Goal: Complete application form: Complete application form

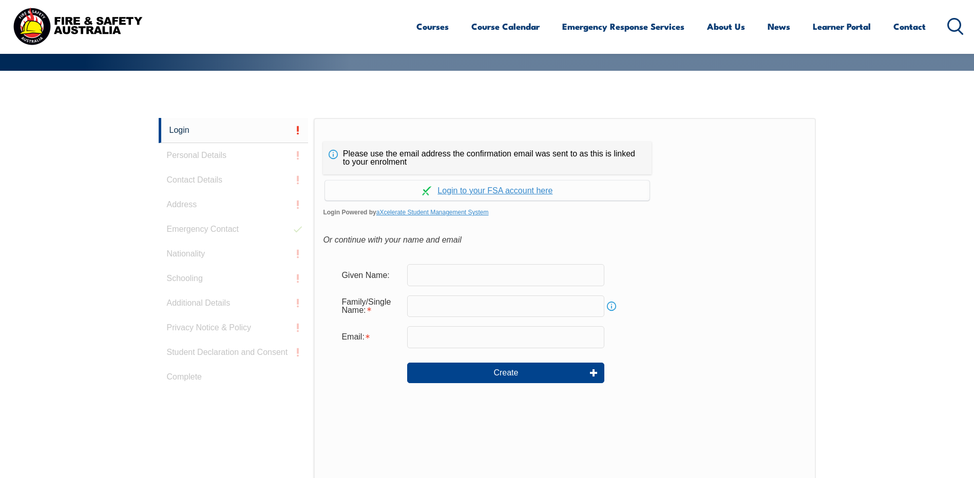
scroll to position [274, 0]
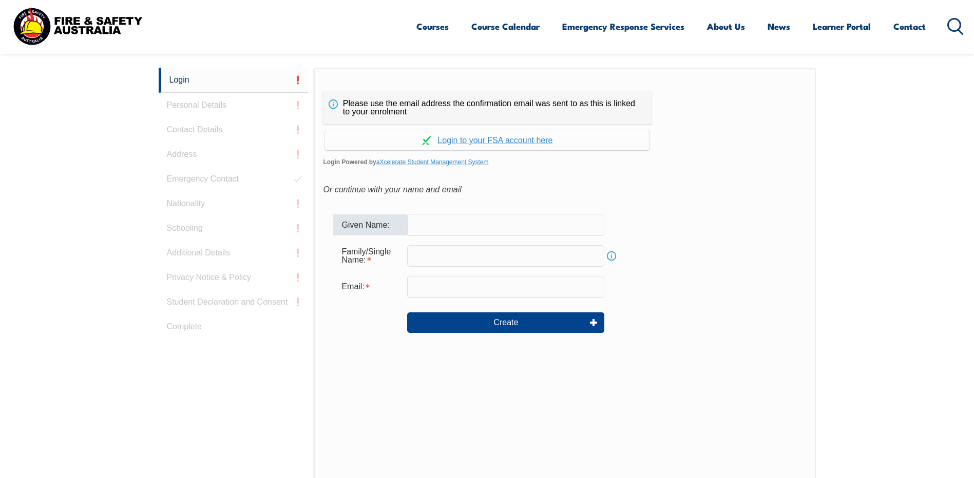
click at [434, 229] on input "text" at bounding box center [505, 225] width 197 height 22
type input "[PERSON_NAME]"
click at [441, 262] on input "text" at bounding box center [505, 256] width 197 height 22
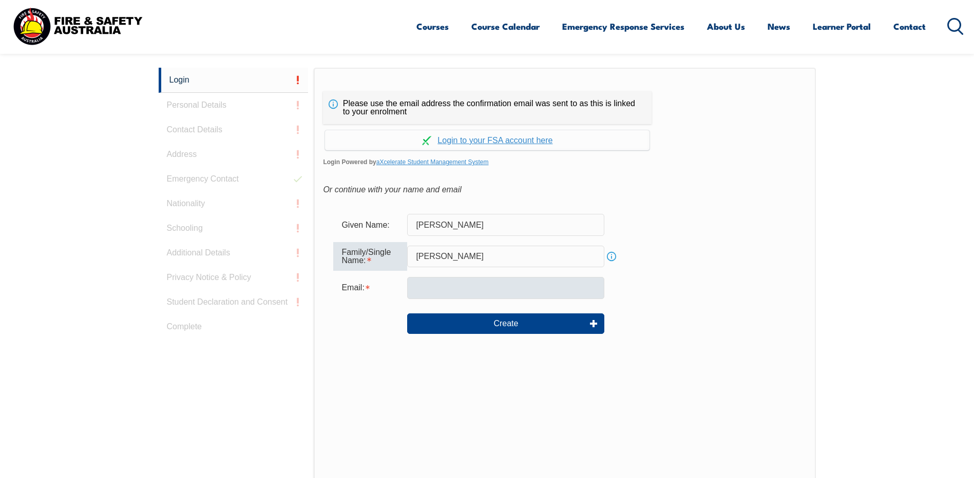
type input "[PERSON_NAME]"
click at [445, 287] on input "email" at bounding box center [505, 288] width 197 height 22
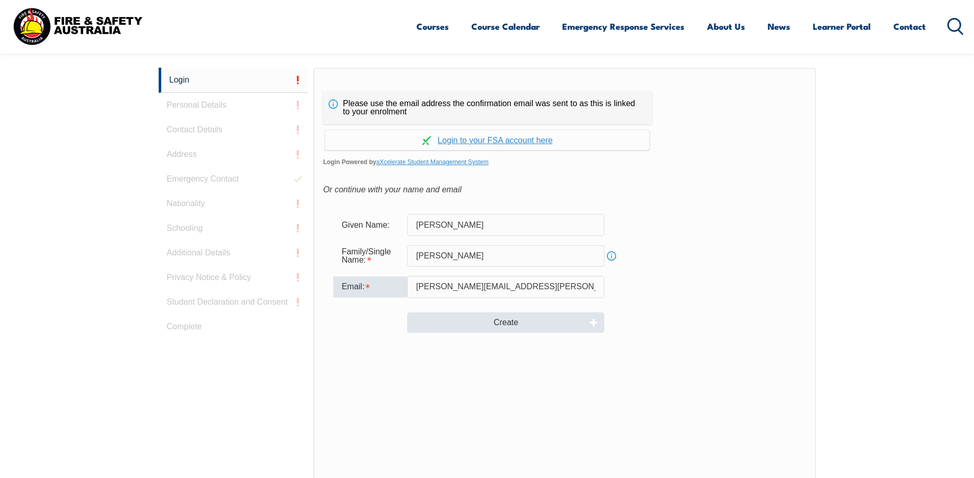
type input "[PERSON_NAME][EMAIL_ADDRESS][PERSON_NAME][DOMAIN_NAME]"
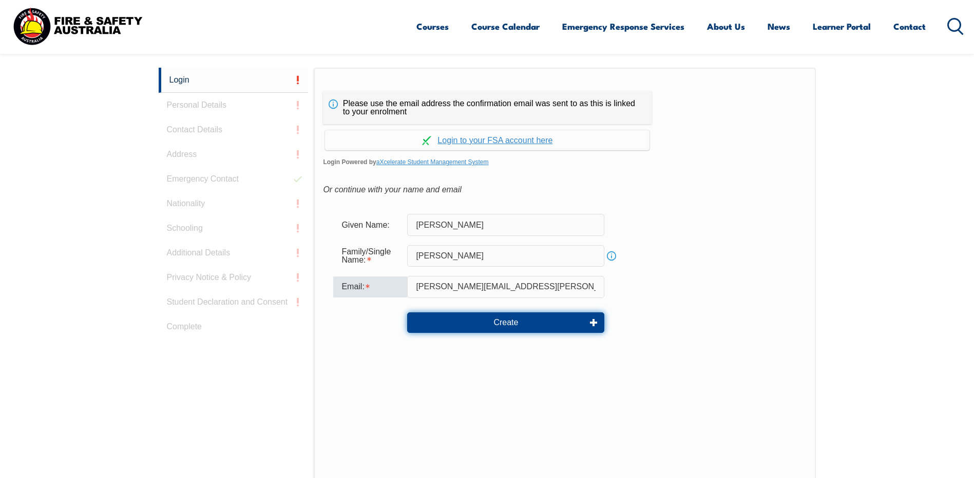
click at [517, 320] on button "Create" at bounding box center [505, 323] width 197 height 21
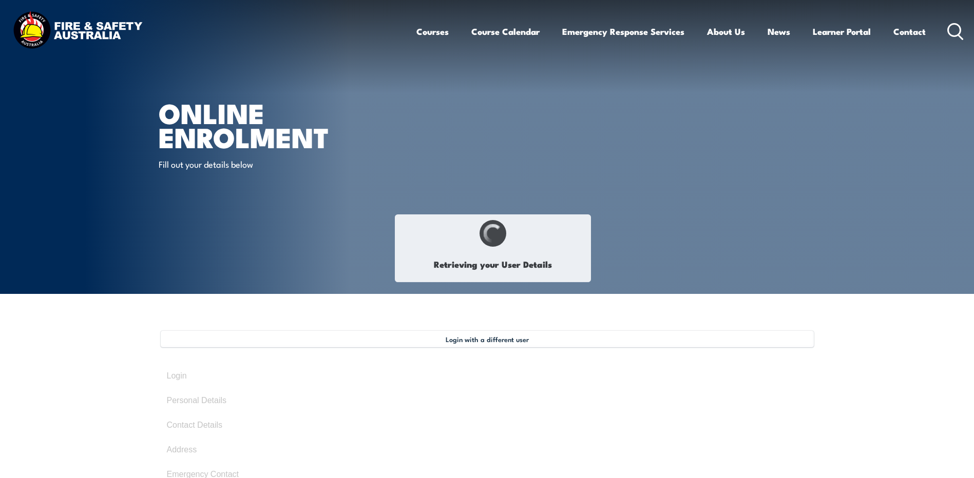
type input "[PERSON_NAME]"
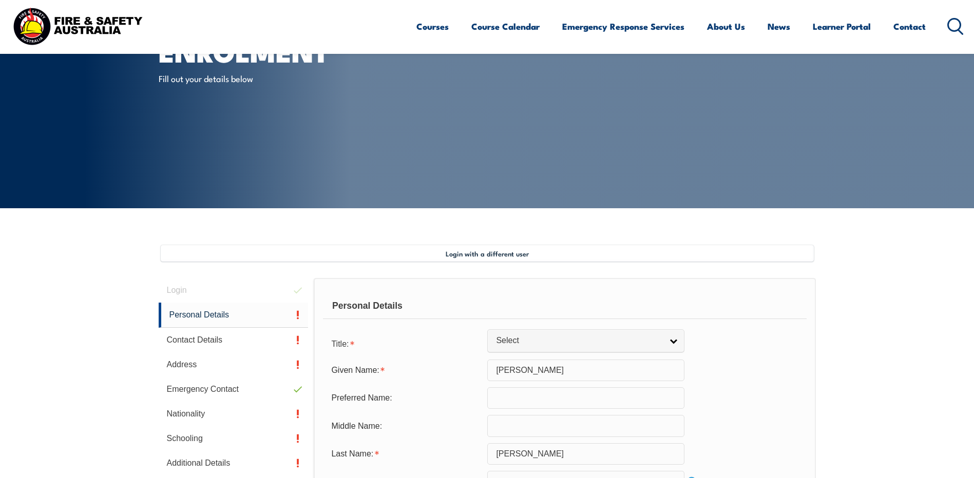
scroll to position [283, 0]
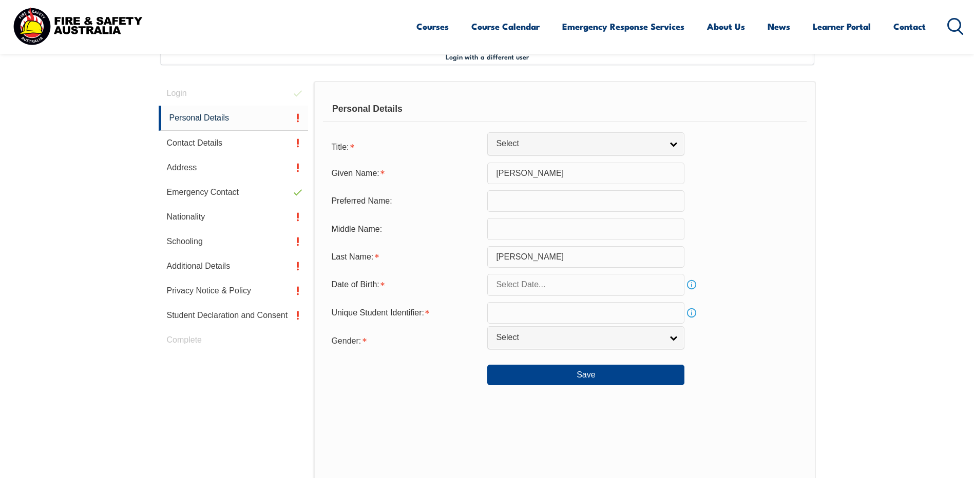
click at [662, 287] on input "text" at bounding box center [585, 285] width 197 height 22
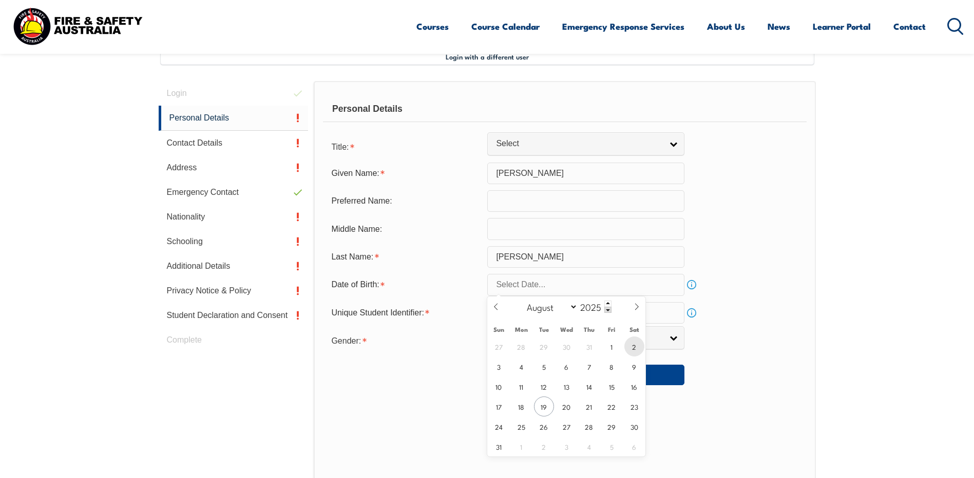
click at [635, 348] on span "2" at bounding box center [634, 347] width 20 height 20
type input "August 2, 2025"
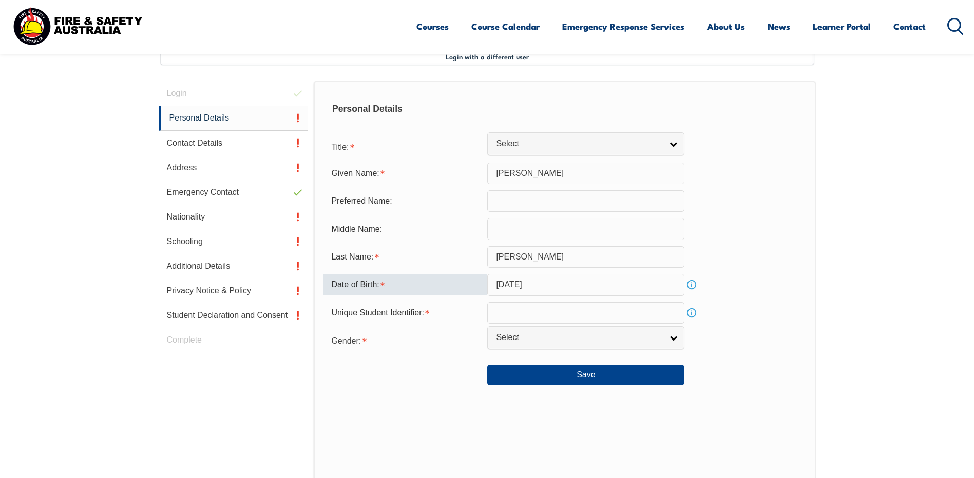
click at [605, 285] on input "August 2, 2025" at bounding box center [585, 285] width 197 height 22
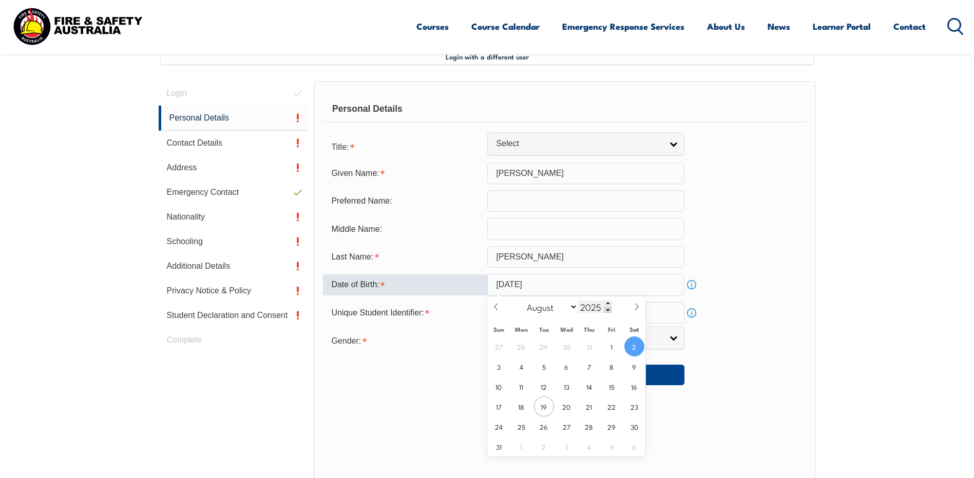
click at [609, 312] on span at bounding box center [607, 310] width 7 height 6
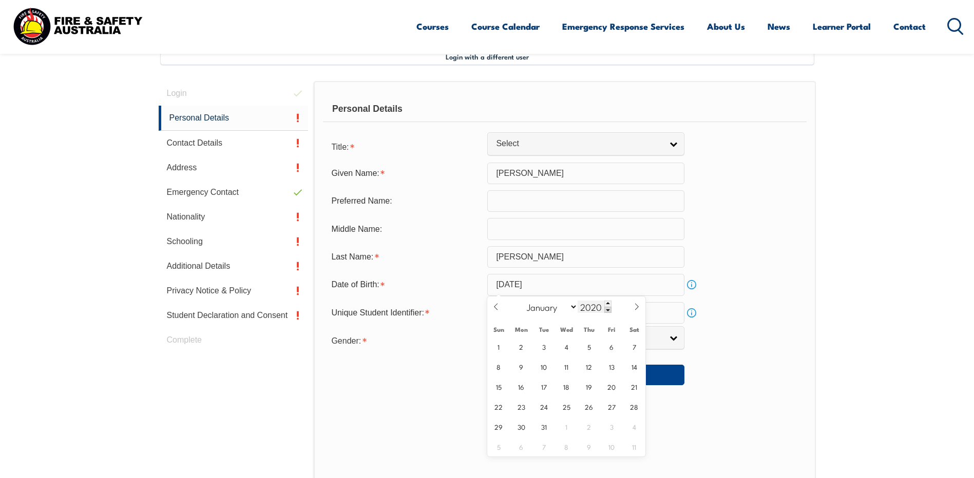
click at [609, 312] on span at bounding box center [607, 310] width 7 height 6
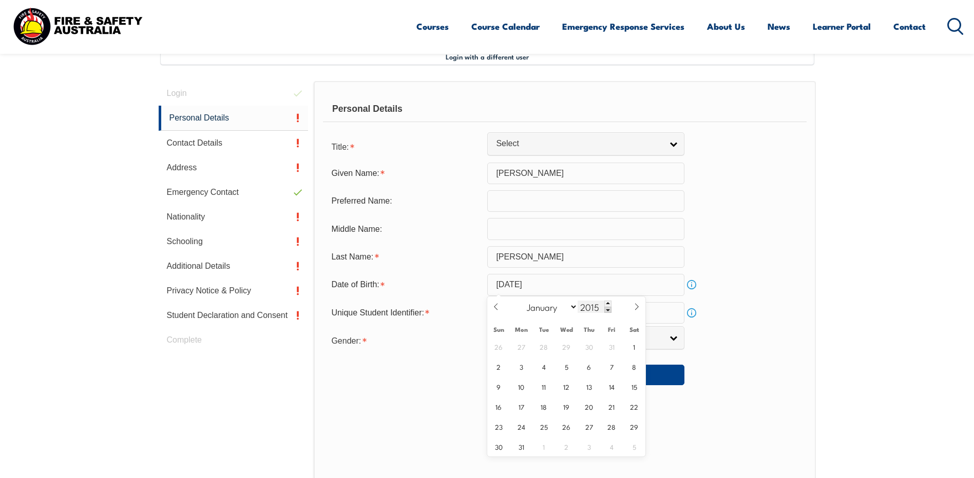
click at [609, 312] on span at bounding box center [607, 310] width 7 height 6
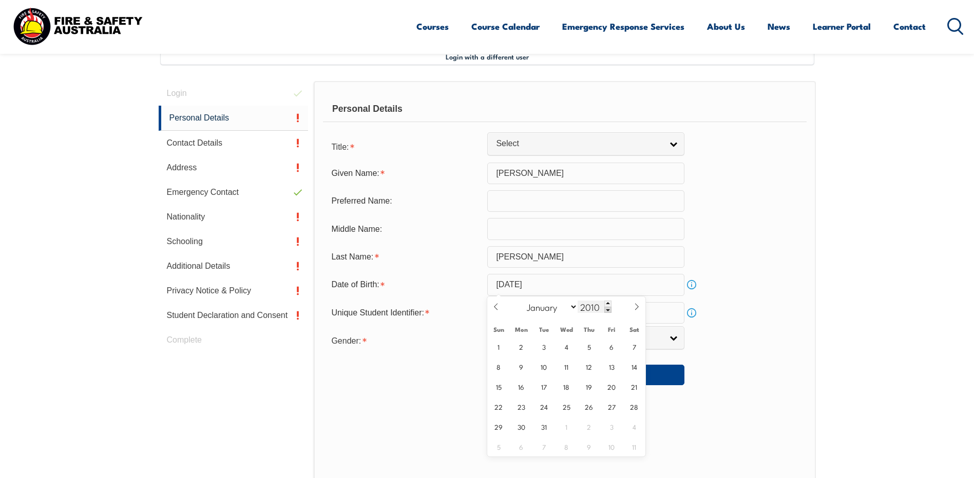
click at [609, 312] on span at bounding box center [607, 310] width 7 height 6
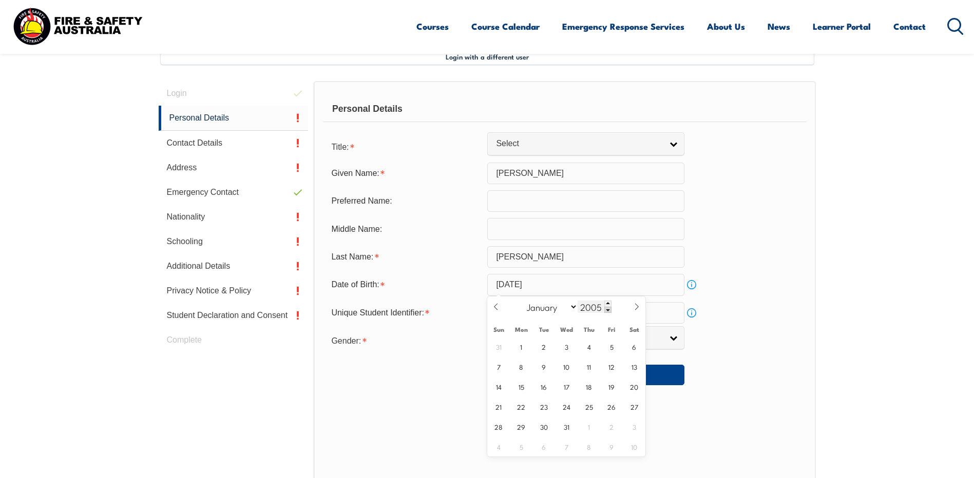
click at [609, 312] on span at bounding box center [607, 310] width 7 height 6
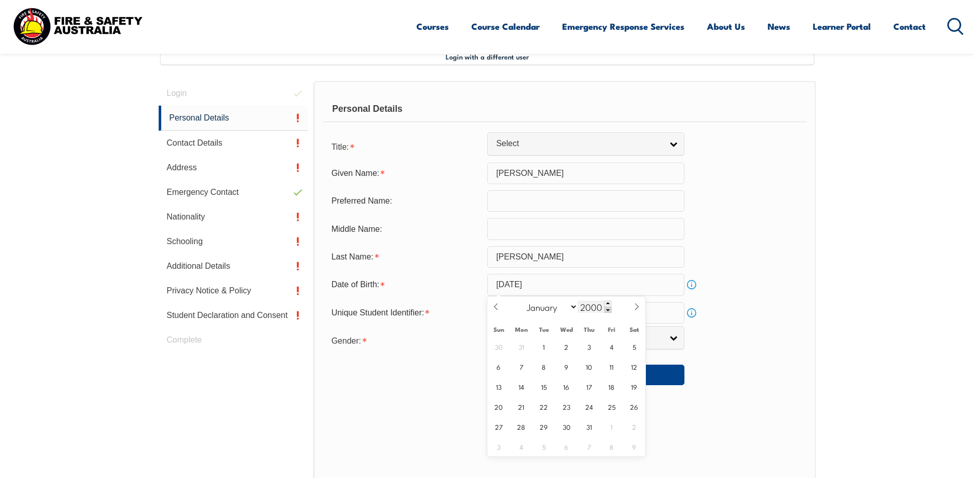
click at [609, 312] on span at bounding box center [607, 310] width 7 height 6
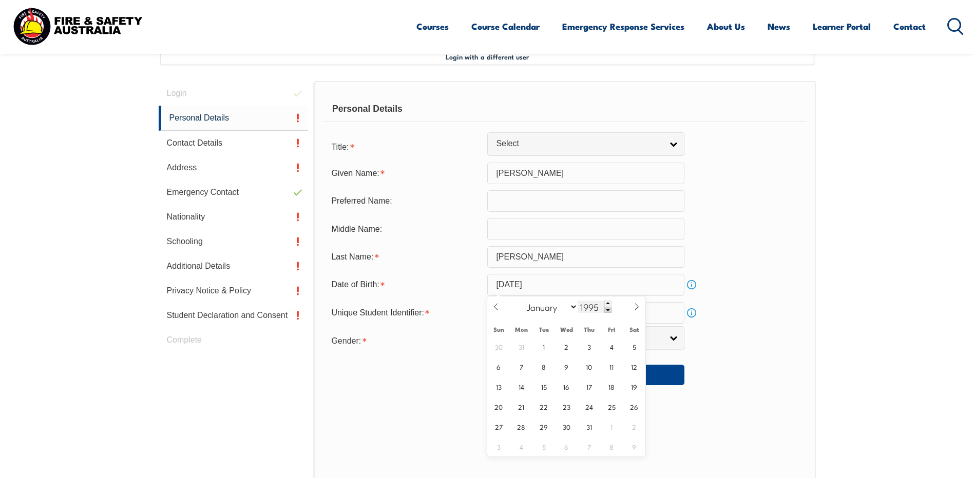
click at [609, 312] on span at bounding box center [607, 310] width 7 height 6
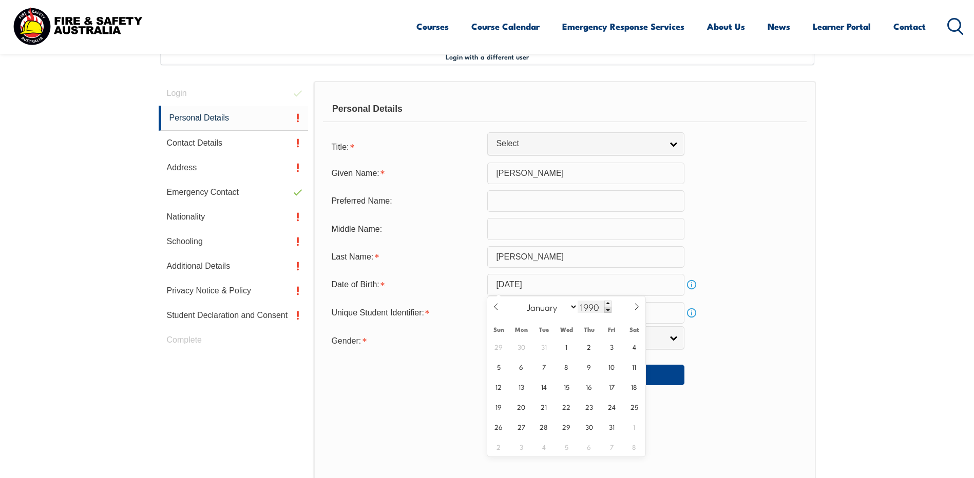
click at [609, 312] on span at bounding box center [607, 310] width 7 height 6
type input "1988"
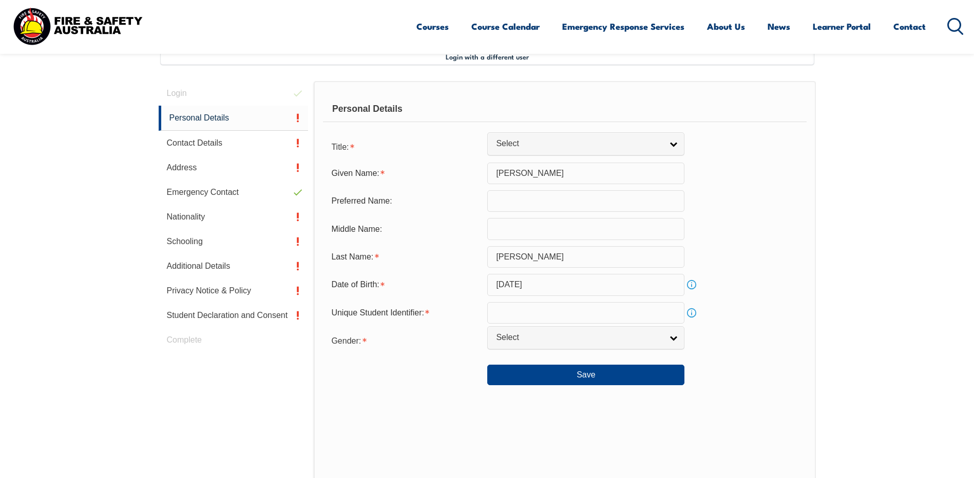
click at [790, 295] on div "Date of Birth: August 2, 2025 Info" at bounding box center [564, 285] width 483 height 22
click at [592, 317] on input "text" at bounding box center [585, 313] width 197 height 22
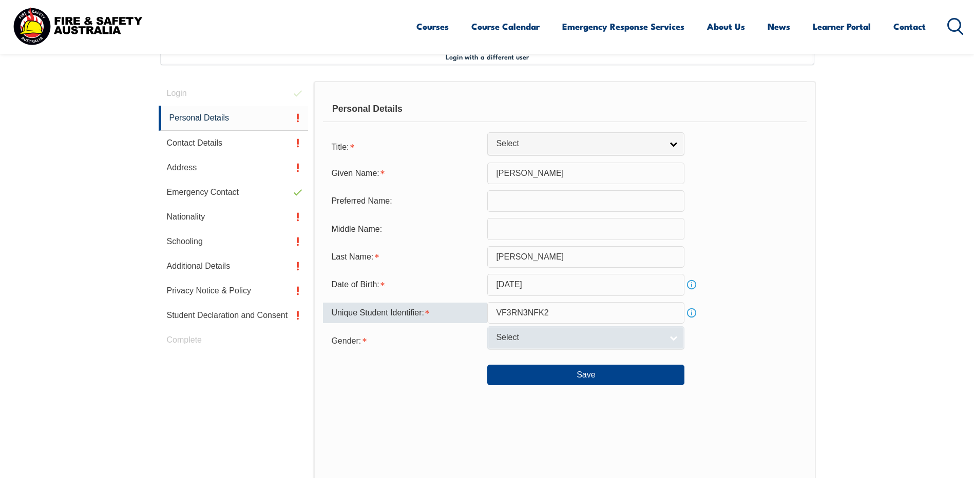
type input "VF3RN3NFK2"
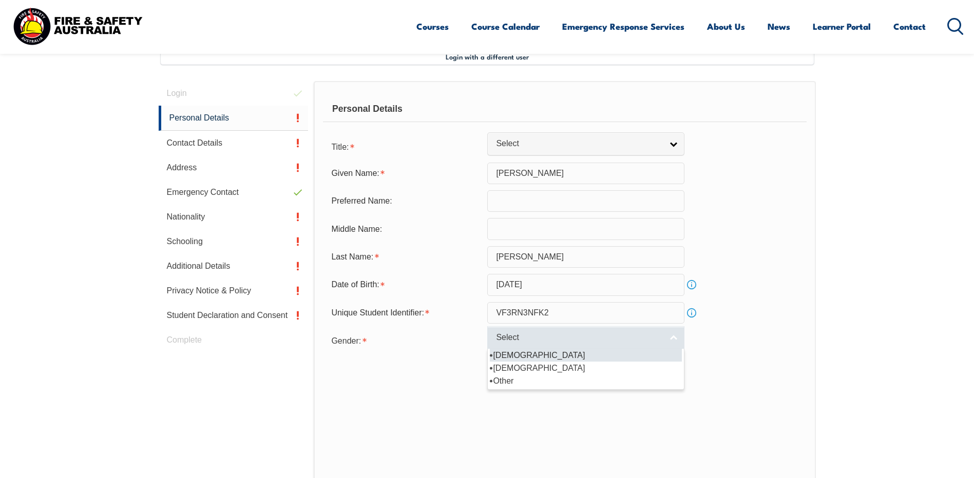
click at [591, 342] on span "Select" at bounding box center [579, 338] width 166 height 11
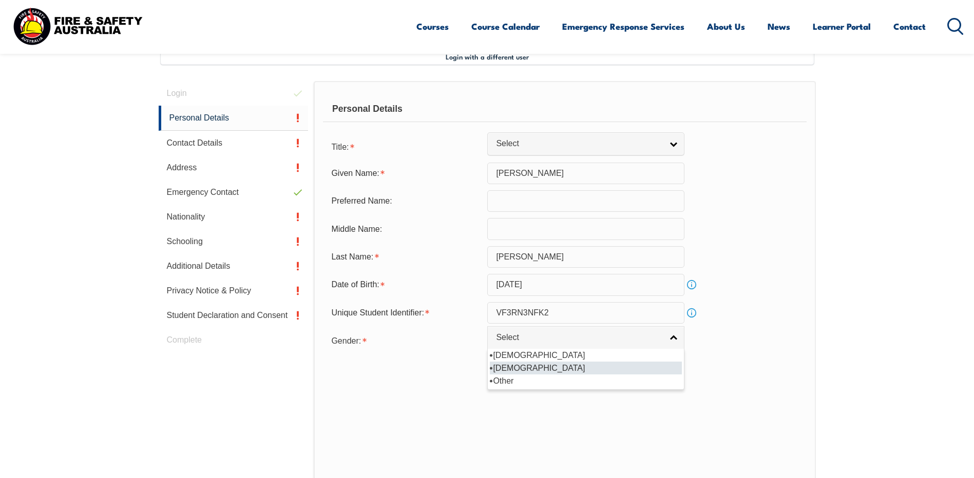
click at [564, 366] on li "[DEMOGRAPHIC_DATA]" at bounding box center [586, 368] width 192 height 13
select select "F"
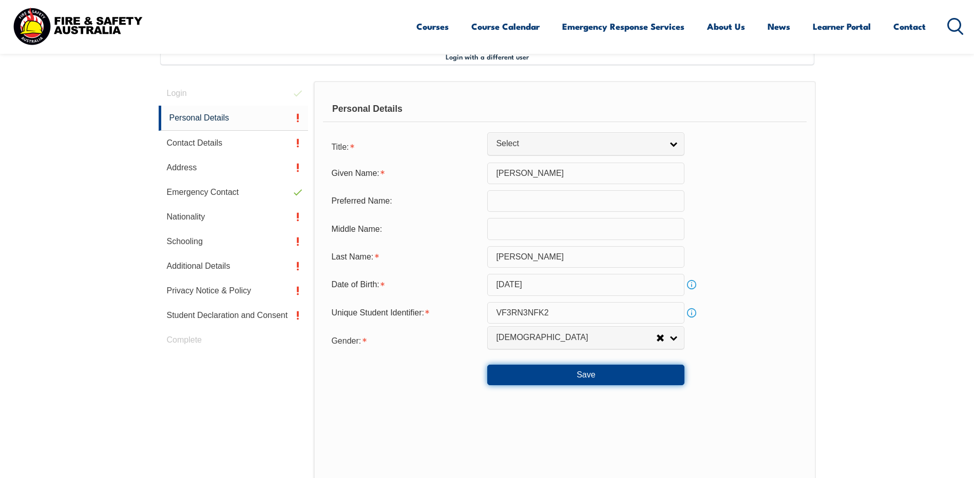
click at [575, 375] on button "Save" at bounding box center [585, 375] width 197 height 21
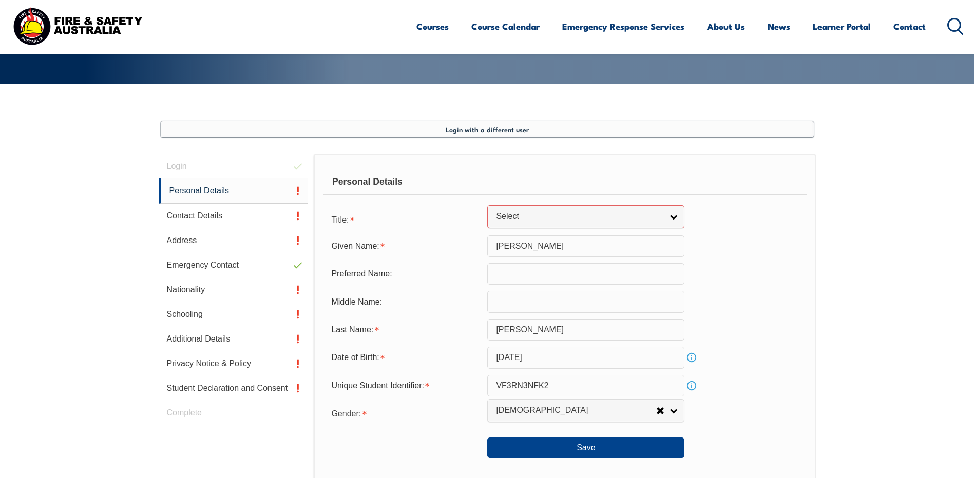
scroll to position [209, 0]
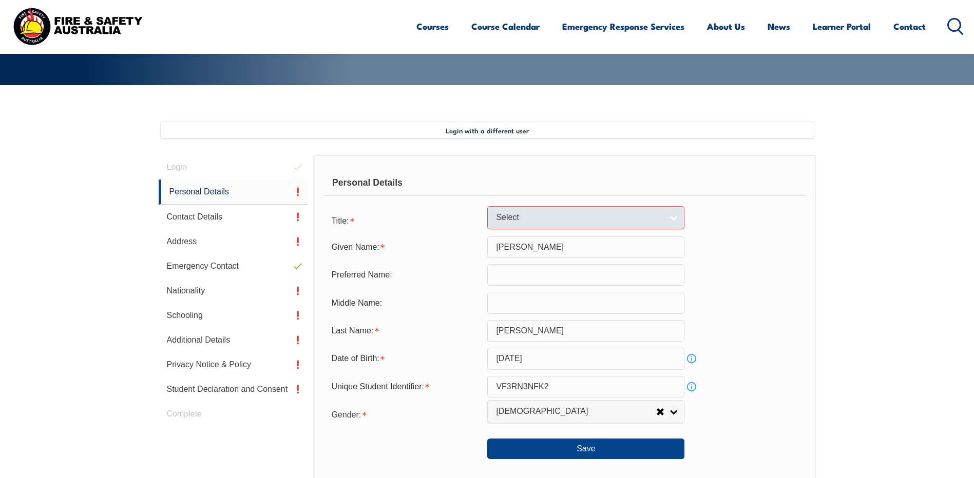
click at [675, 219] on link "Select" at bounding box center [585, 217] width 197 height 23
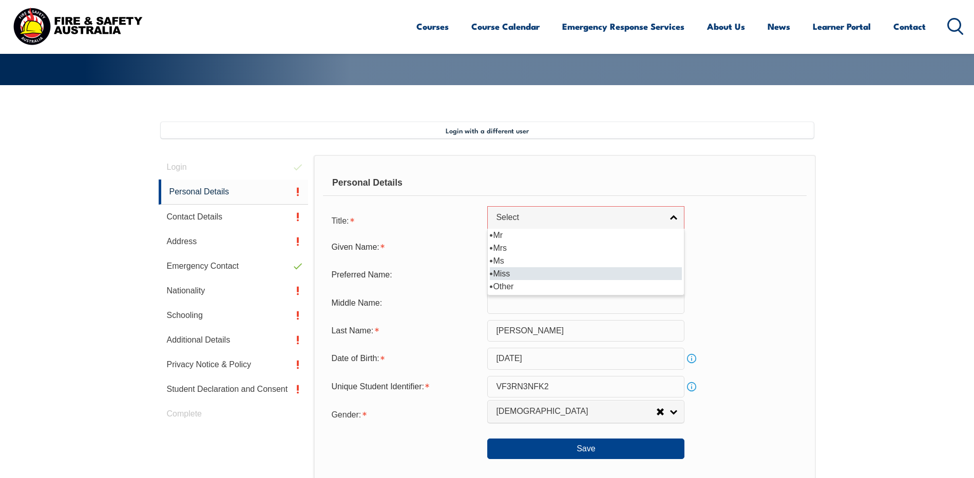
click at [518, 268] on li "Miss" at bounding box center [586, 273] width 192 height 13
select select "Miss"
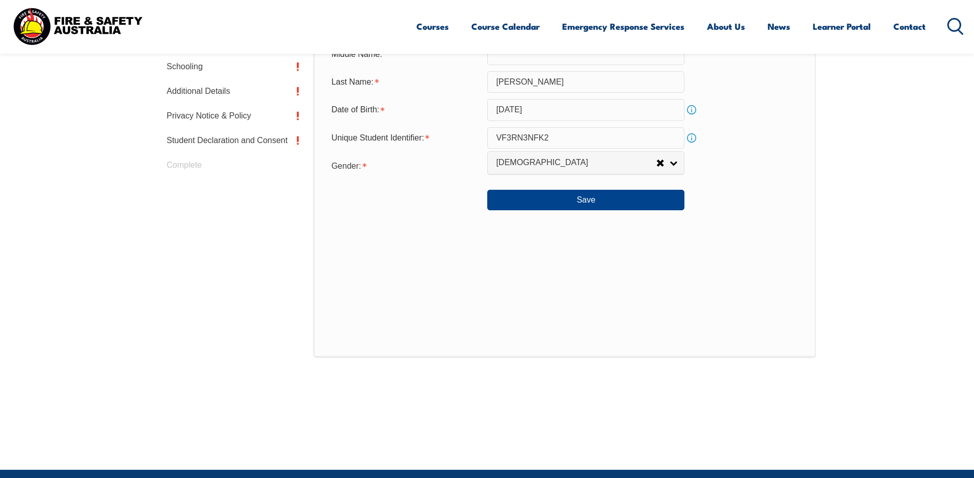
scroll to position [517, 0]
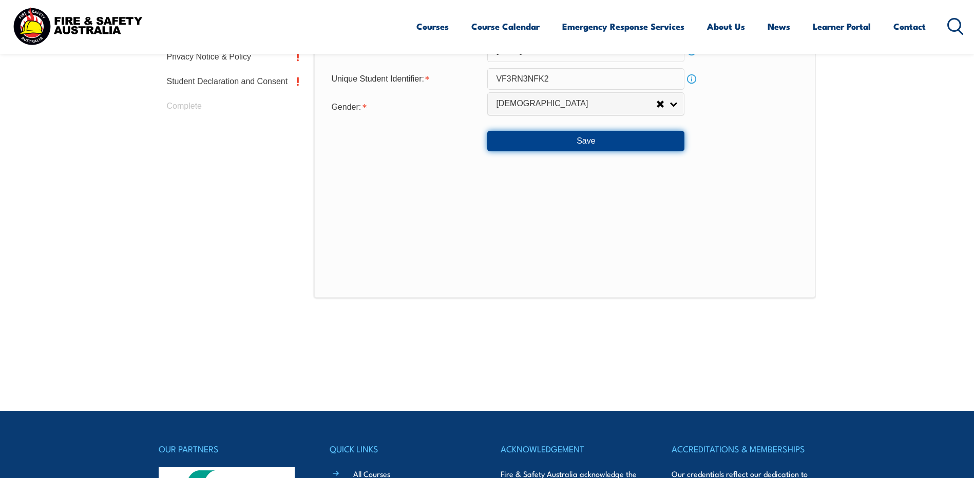
click at [590, 142] on button "Save" at bounding box center [585, 141] width 197 height 21
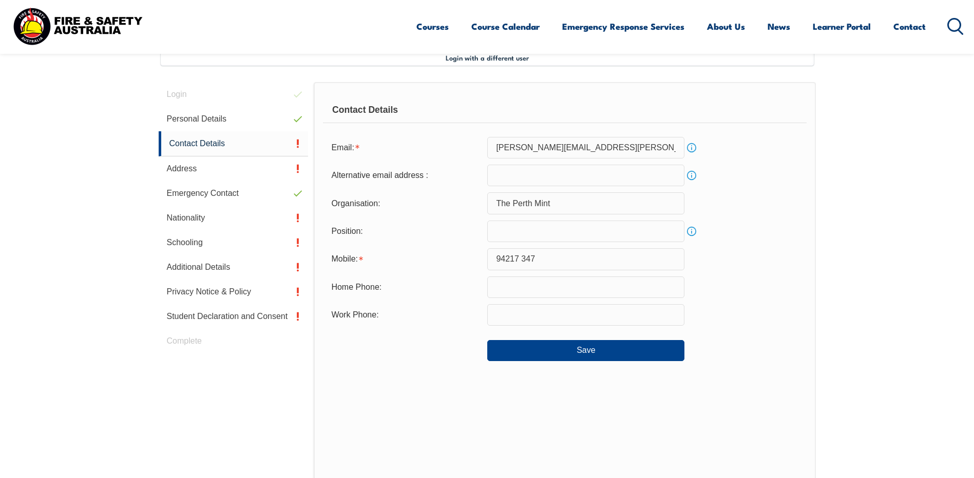
scroll to position [280, 0]
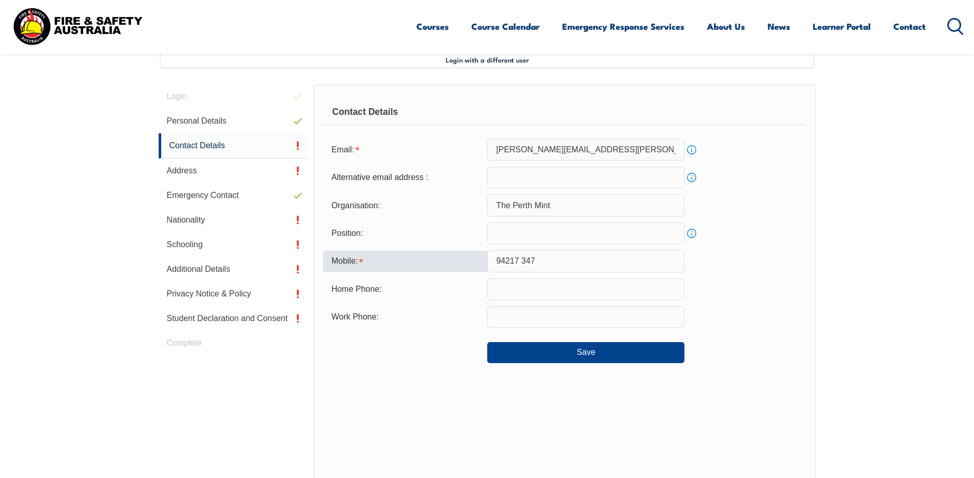
drag, startPoint x: 560, startPoint y: 265, endPoint x: 445, endPoint y: 271, distance: 115.1
click at [445, 271] on div "Mobile: 94217 347" at bounding box center [564, 261] width 483 height 22
type input "0456978955"
click at [585, 318] on input "text" at bounding box center [585, 317] width 197 height 22
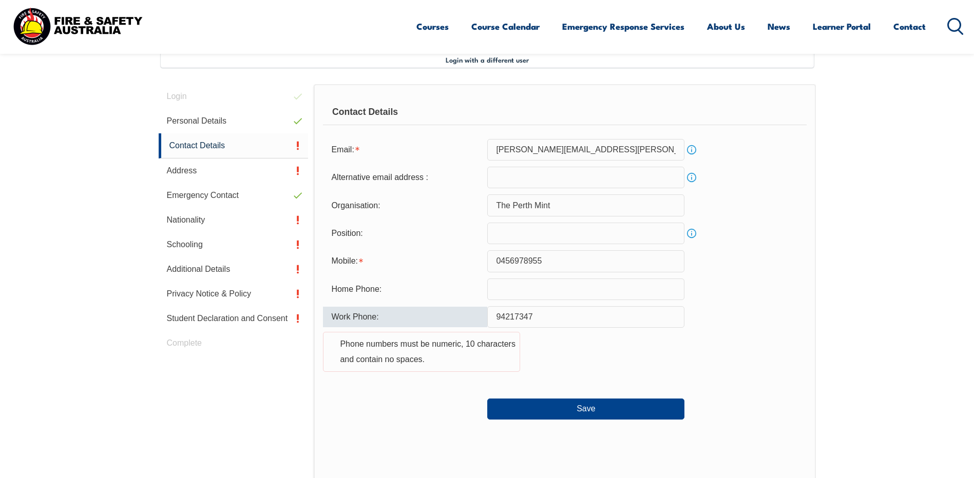
click at [495, 314] on input "94217347" at bounding box center [585, 317] width 197 height 22
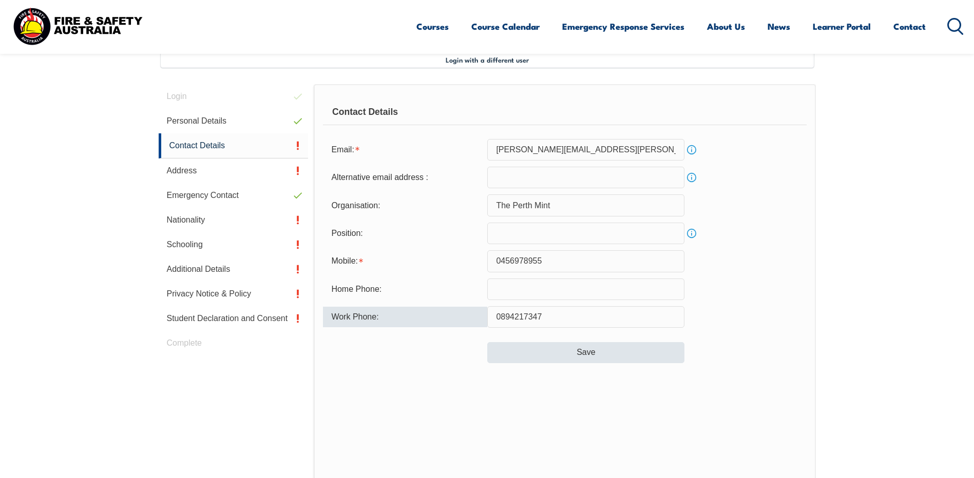
type input "0894217347"
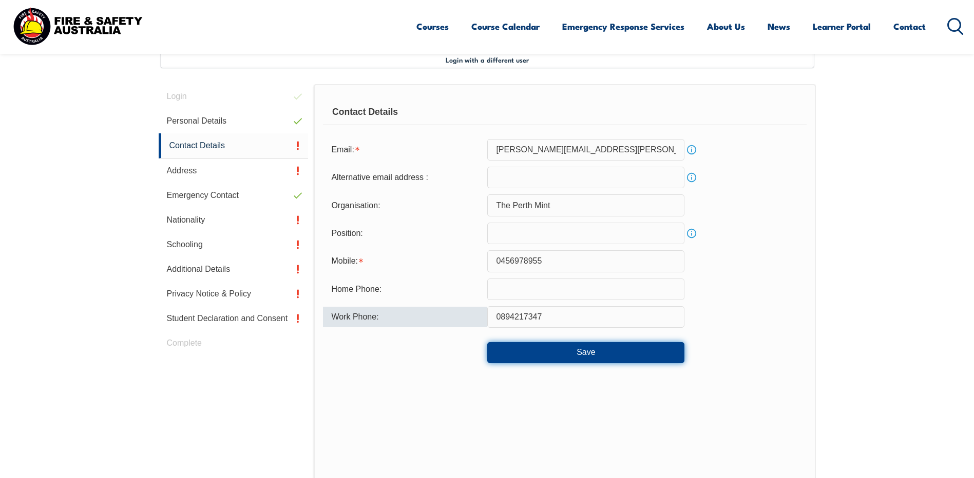
click at [630, 356] on button "Save" at bounding box center [585, 352] width 197 height 21
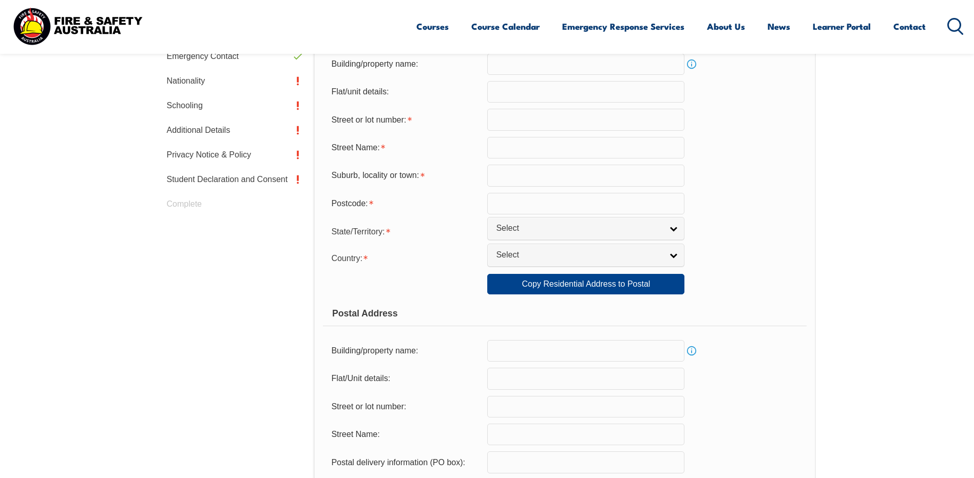
scroll to position [331, 0]
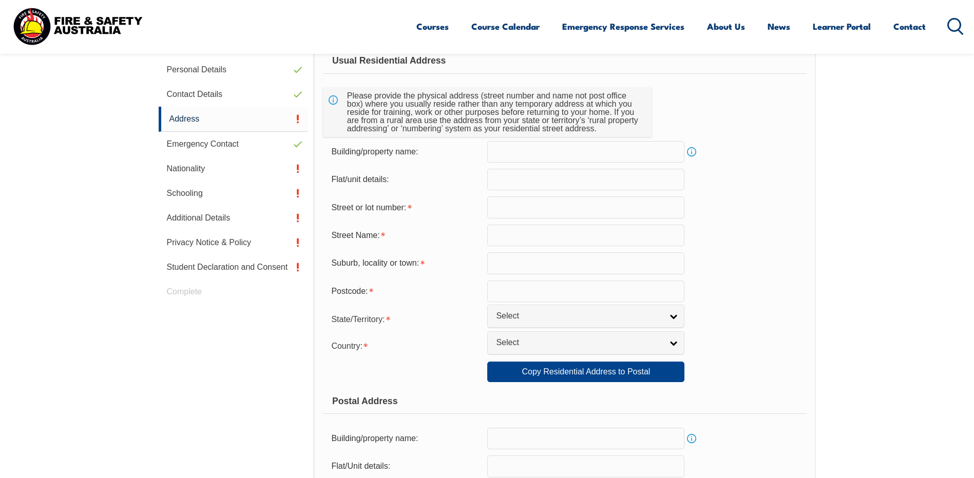
click at [559, 211] on input "text" at bounding box center [585, 208] width 197 height 22
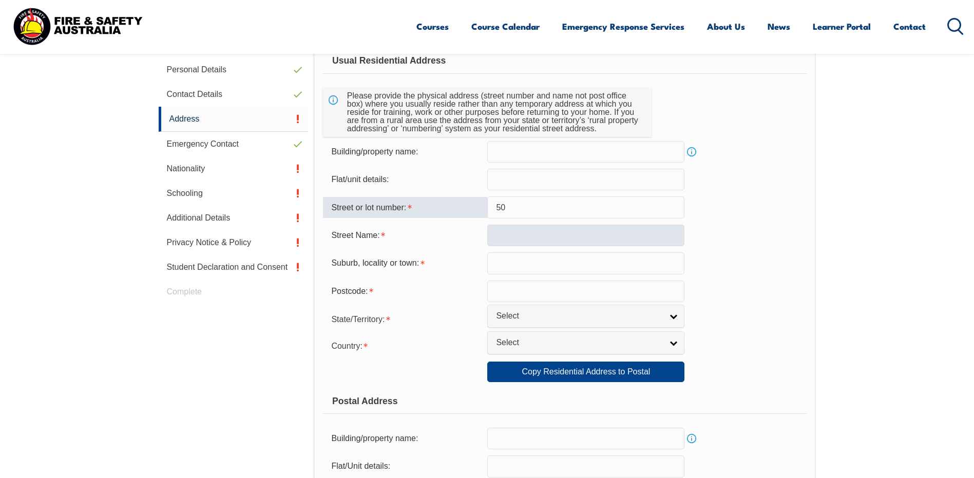
type input "50"
click at [545, 239] on input "text" at bounding box center [585, 236] width 197 height 22
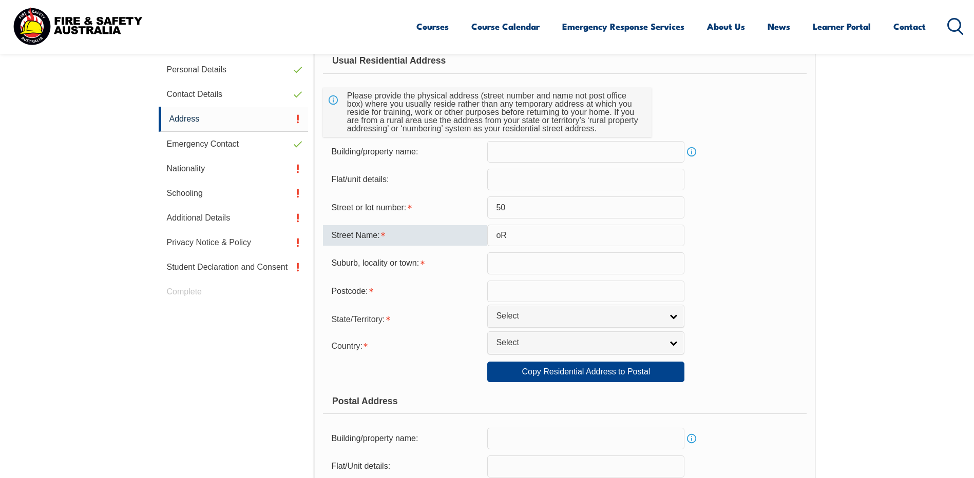
type input "o"
type input "Orlestone Street"
click at [570, 266] on input "text" at bounding box center [585, 263] width 197 height 22
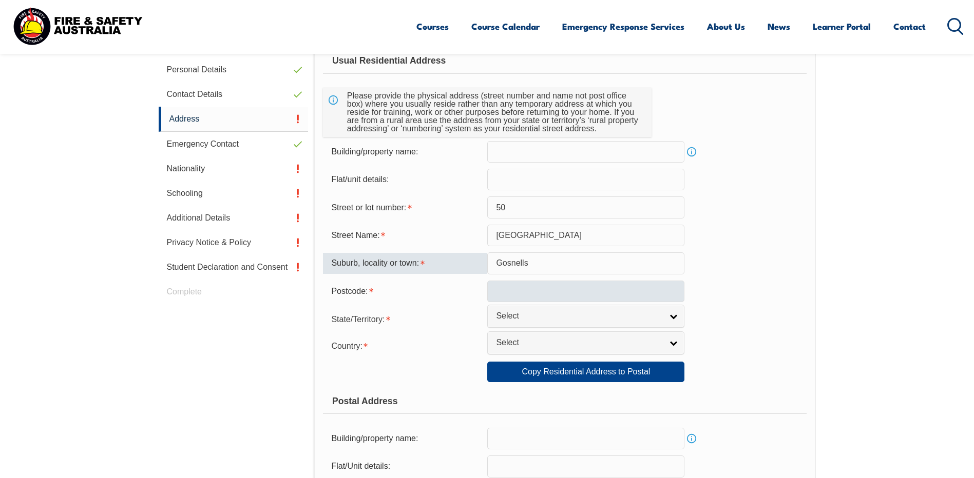
type input "Gosnells"
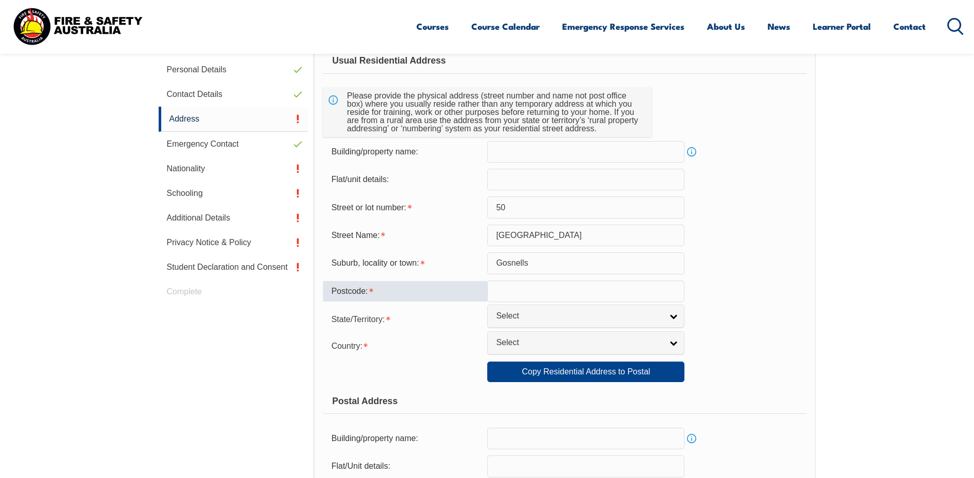
click at [562, 291] on input "text" at bounding box center [585, 292] width 197 height 22
type input "6110"
click at [671, 313] on link "Select" at bounding box center [585, 316] width 197 height 23
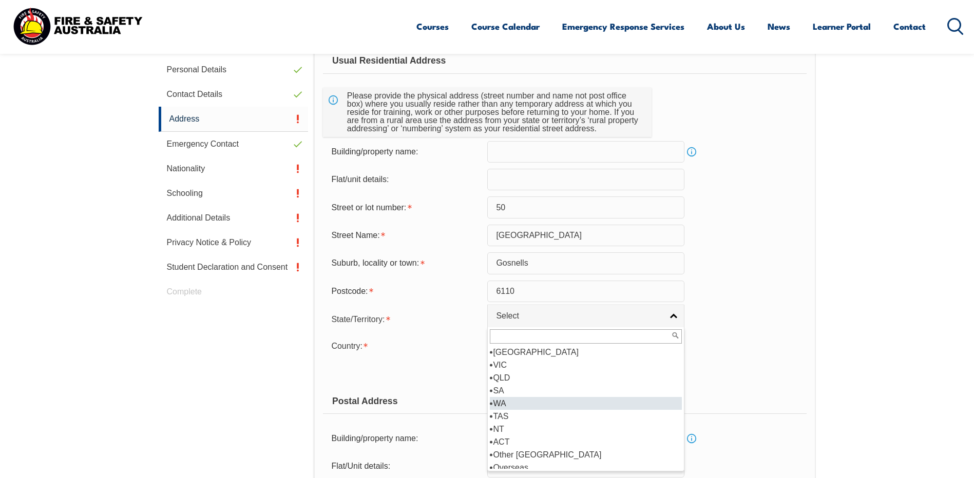
click at [533, 408] on li "WA" at bounding box center [586, 403] width 192 height 13
select select "WA"
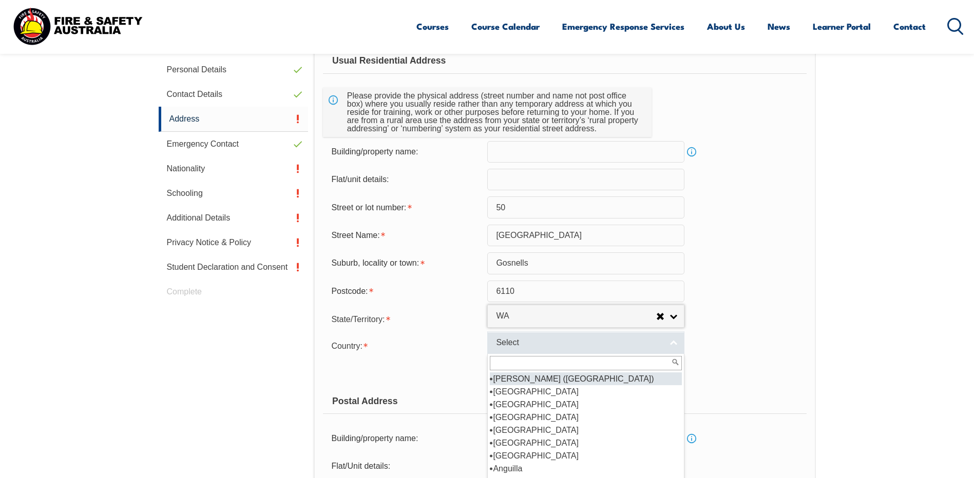
click at [678, 338] on link "Select" at bounding box center [585, 343] width 197 height 23
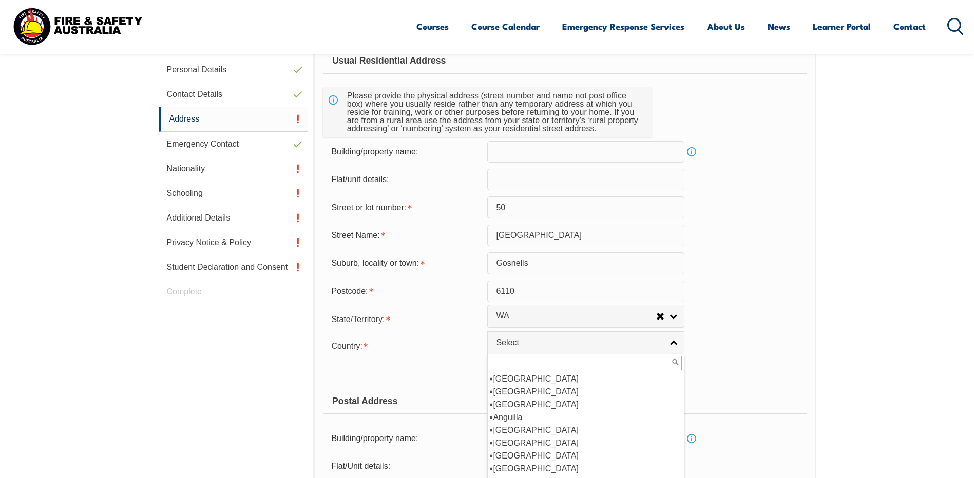
scroll to position [103, 0]
click at [536, 440] on li "[GEOGRAPHIC_DATA]" at bounding box center [586, 443] width 192 height 13
select select "1101"
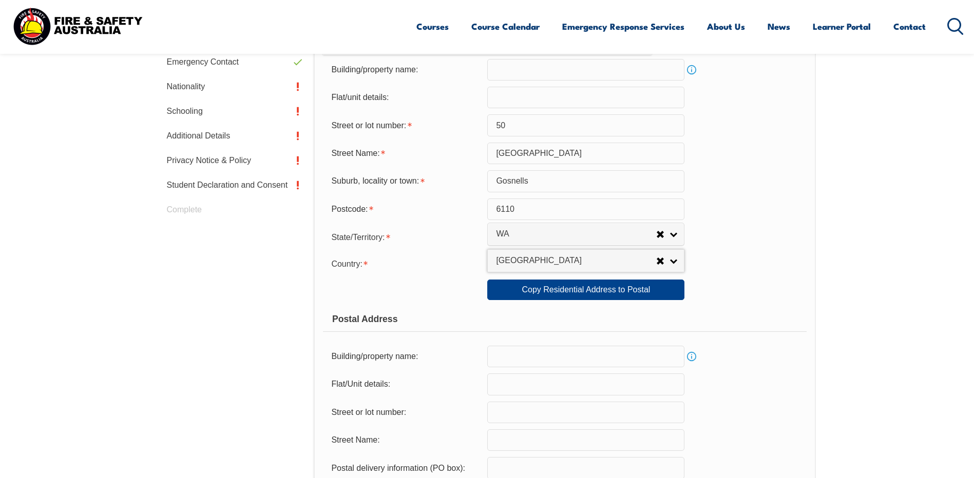
scroll to position [639, 0]
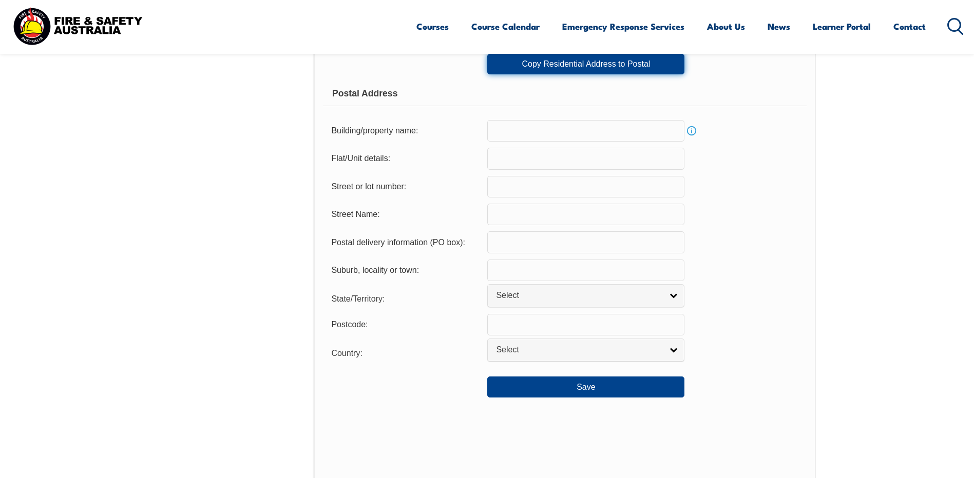
click at [637, 56] on link "Copy Residential Address to Postal" at bounding box center [585, 64] width 197 height 21
type input "50"
type input "Orlestone Street"
type input "Gosnells"
select select "WA"
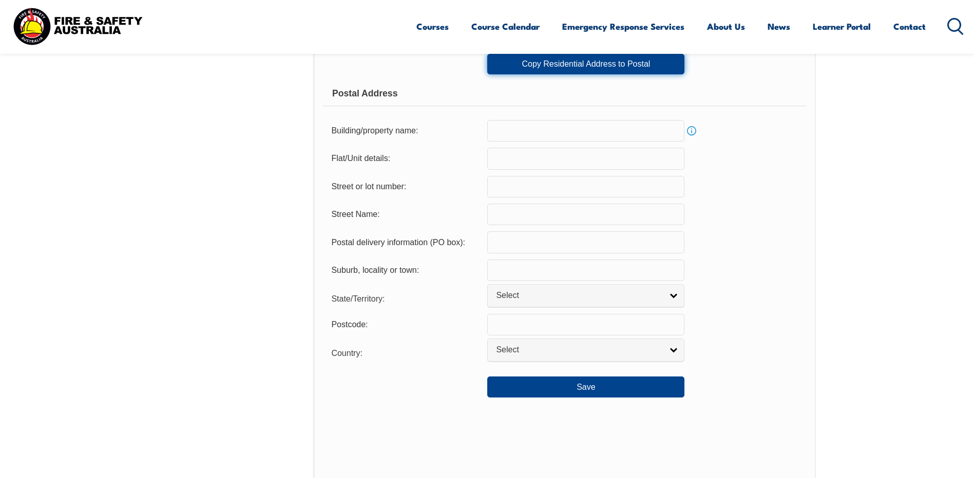
type input "6110"
select select "1101"
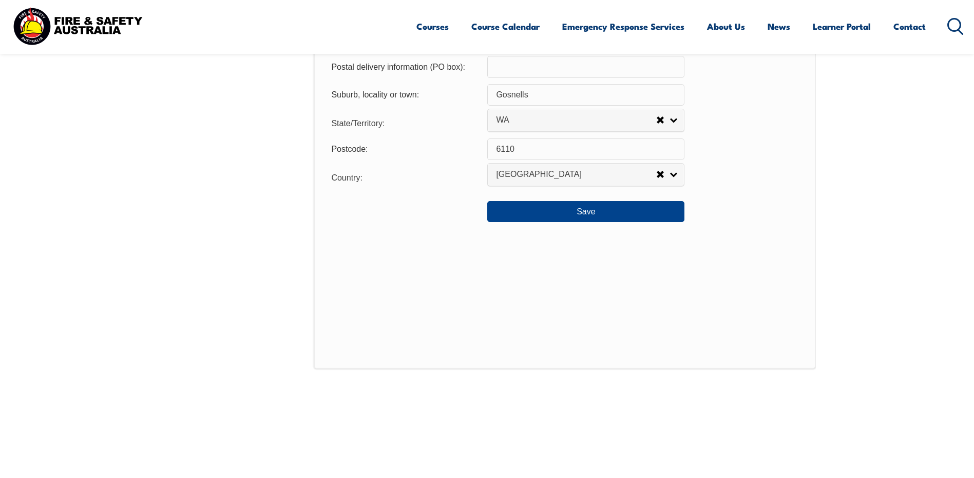
scroll to position [896, 0]
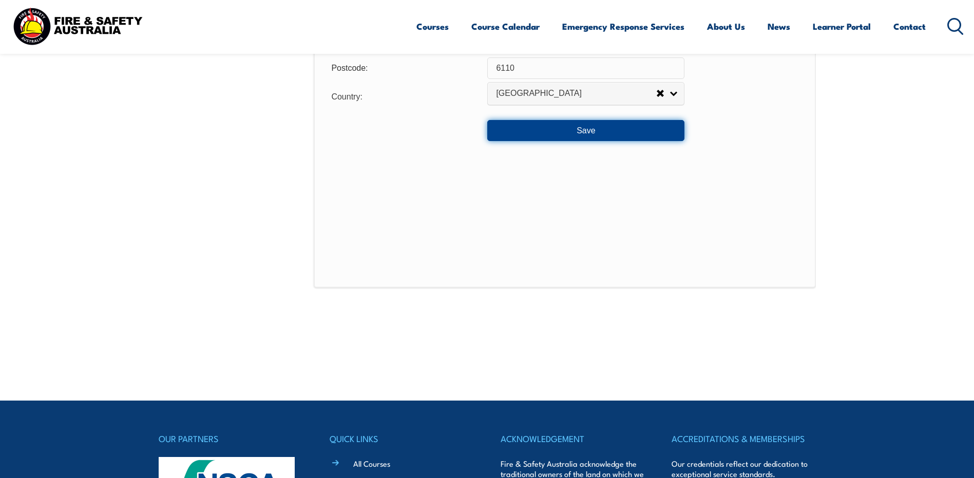
click at [582, 133] on button "Save" at bounding box center [585, 130] width 197 height 21
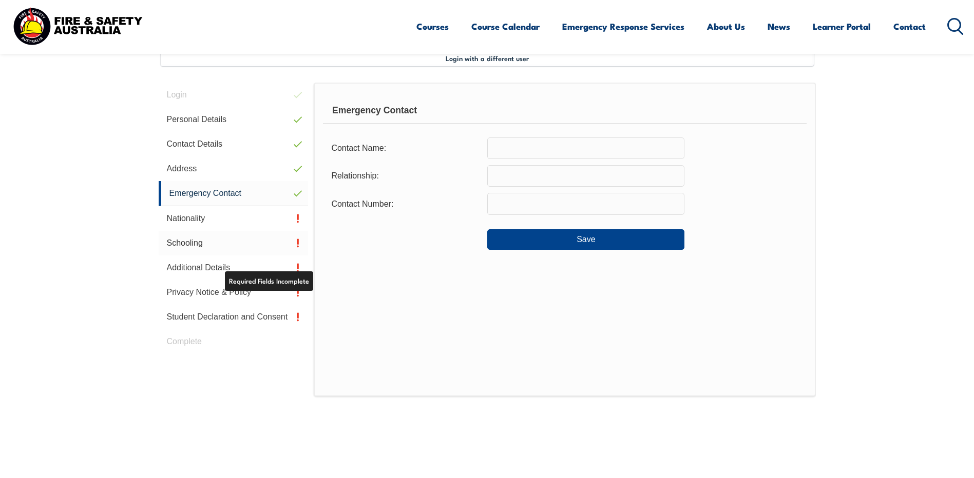
scroll to position [280, 0]
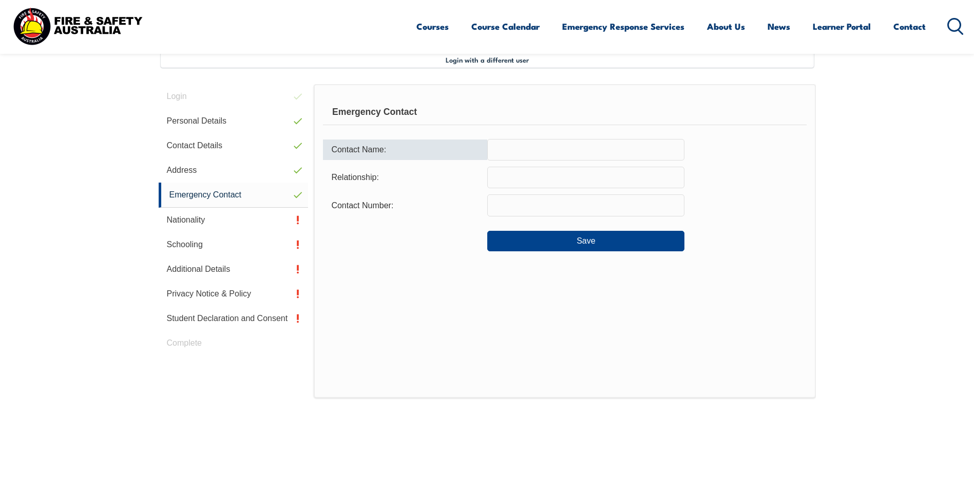
click at [531, 147] on input "text" at bounding box center [585, 150] width 197 height 22
type input "b"
type input "Ben Douglas"
click at [531, 177] on input "text" at bounding box center [585, 178] width 197 height 22
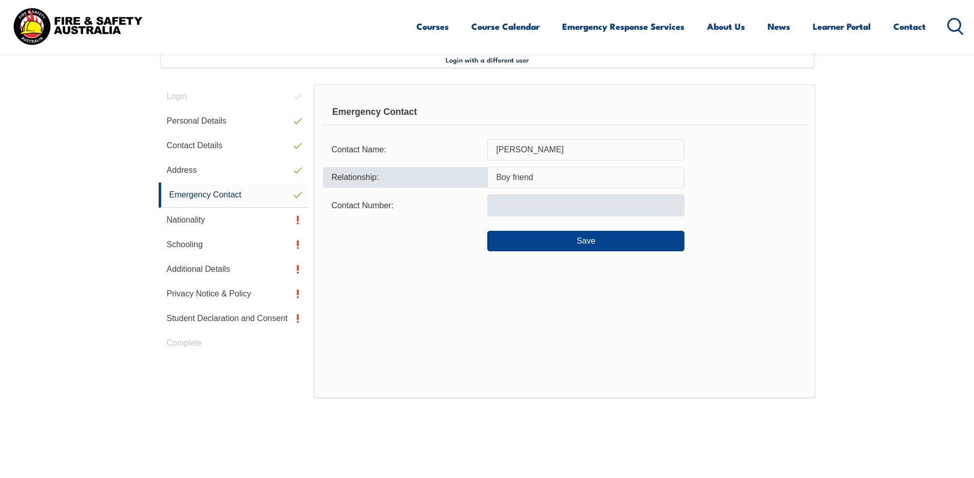
type input "Boy friend"
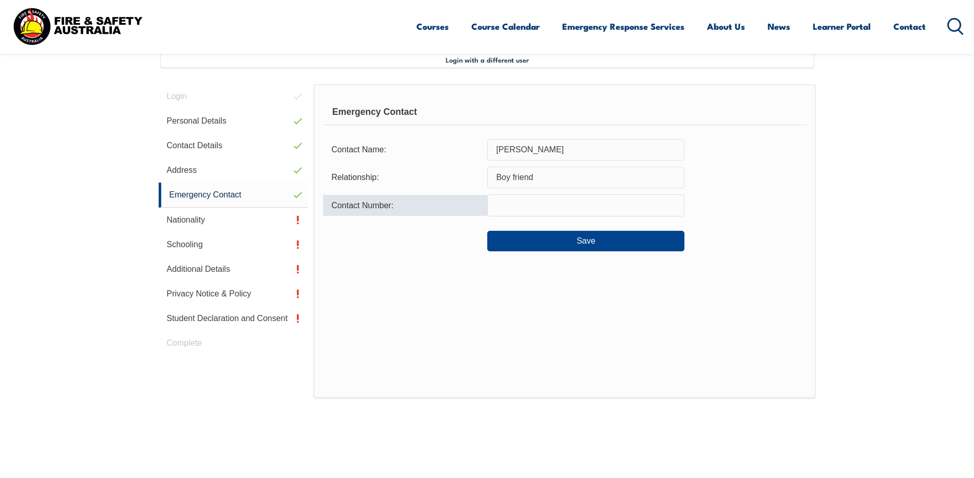
click at [543, 209] on input "text" at bounding box center [585, 206] width 197 height 22
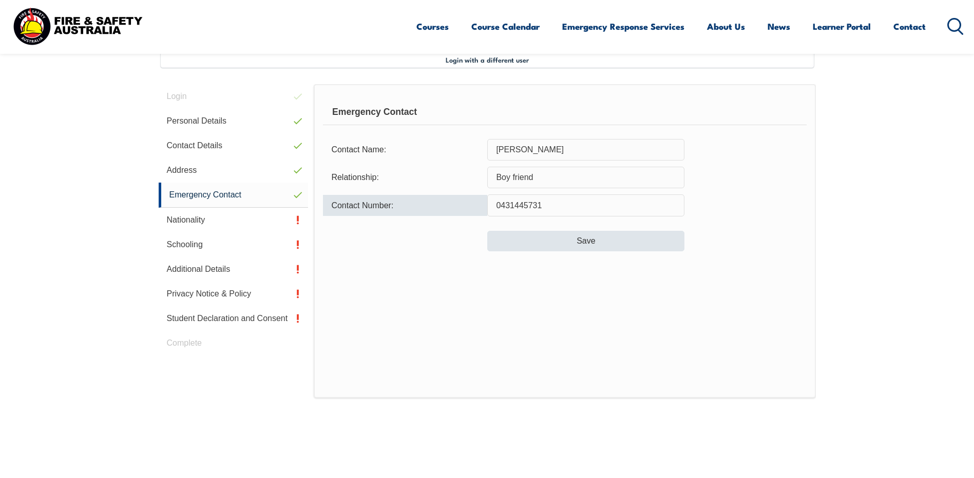
type input "0431445731"
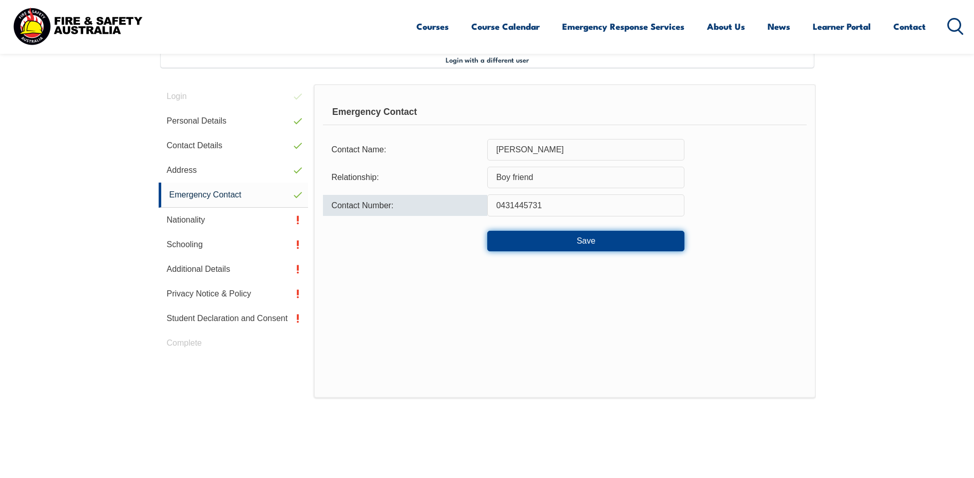
click at [594, 243] on button "Save" at bounding box center [585, 241] width 197 height 21
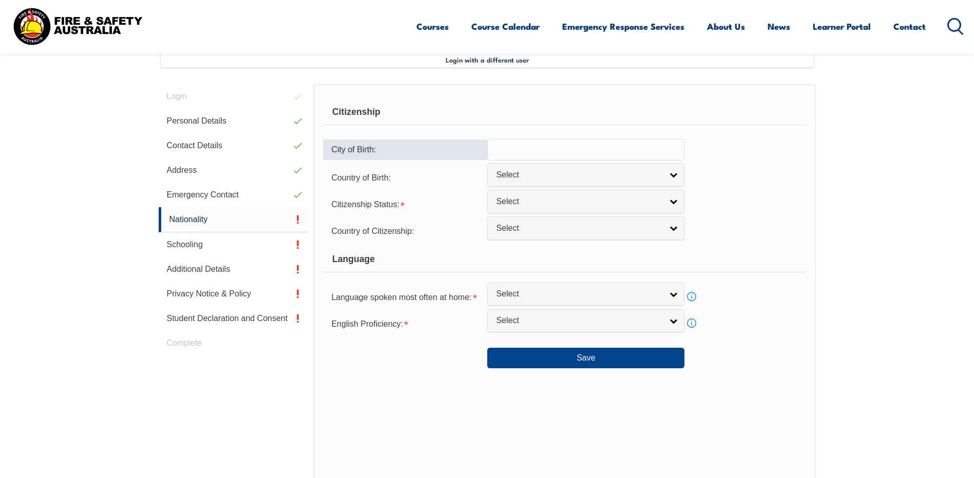
click at [532, 146] on input "text" at bounding box center [585, 150] width 197 height 22
click at [673, 177] on link "Select" at bounding box center [585, 174] width 197 height 23
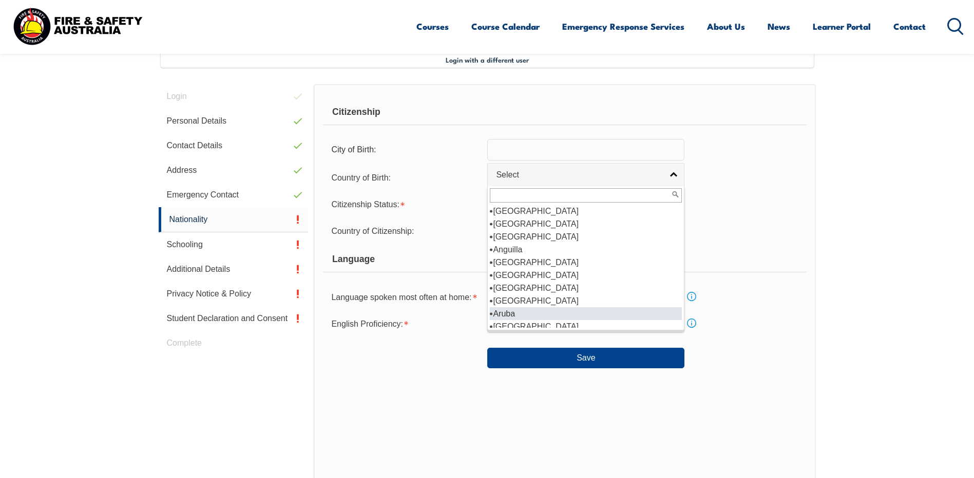
scroll to position [103, 0]
click at [547, 302] on li "[GEOGRAPHIC_DATA]" at bounding box center [586, 301] width 192 height 13
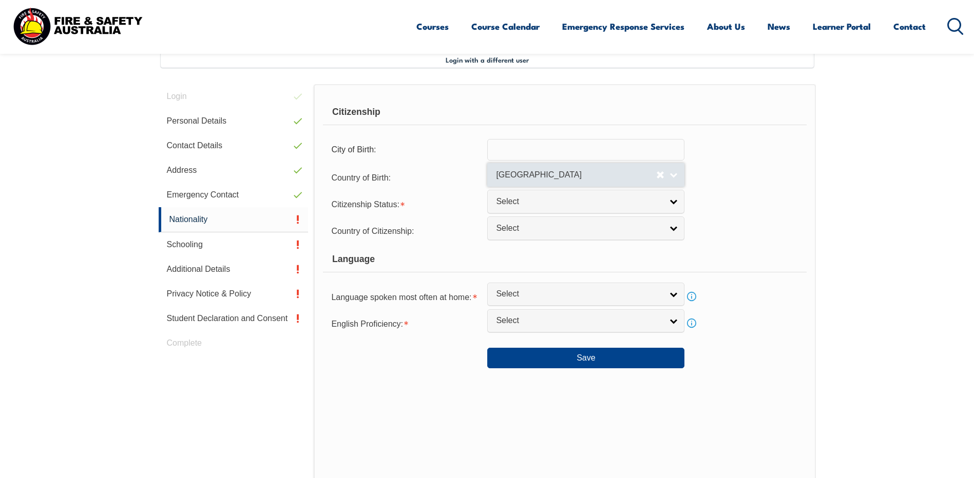
click at [557, 174] on span "[GEOGRAPHIC_DATA]" at bounding box center [576, 175] width 160 height 11
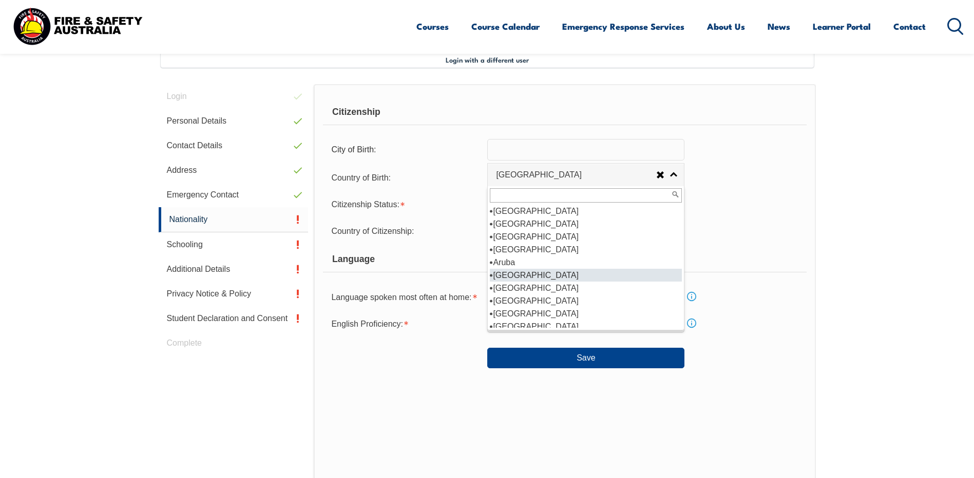
click at [534, 273] on li "[GEOGRAPHIC_DATA]" at bounding box center [586, 275] width 192 height 13
select select "1101"
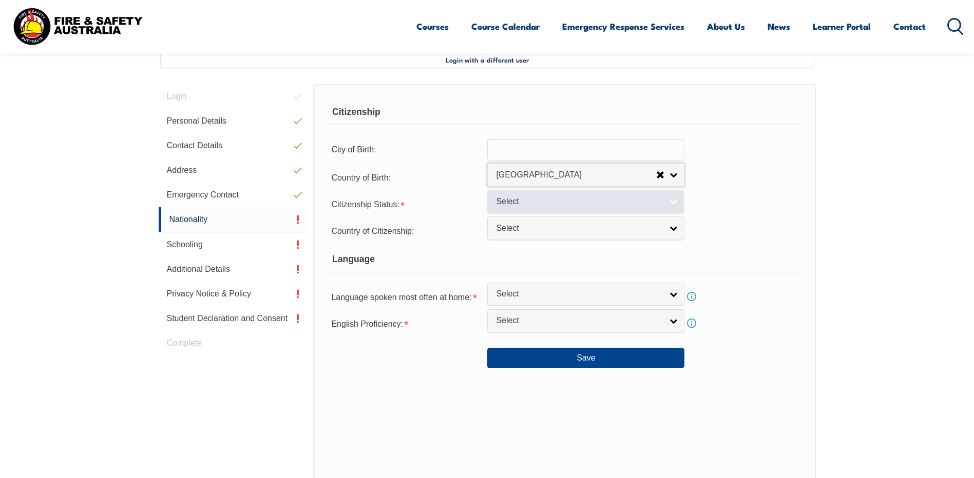
click at [547, 200] on span "Select" at bounding box center [579, 202] width 166 height 11
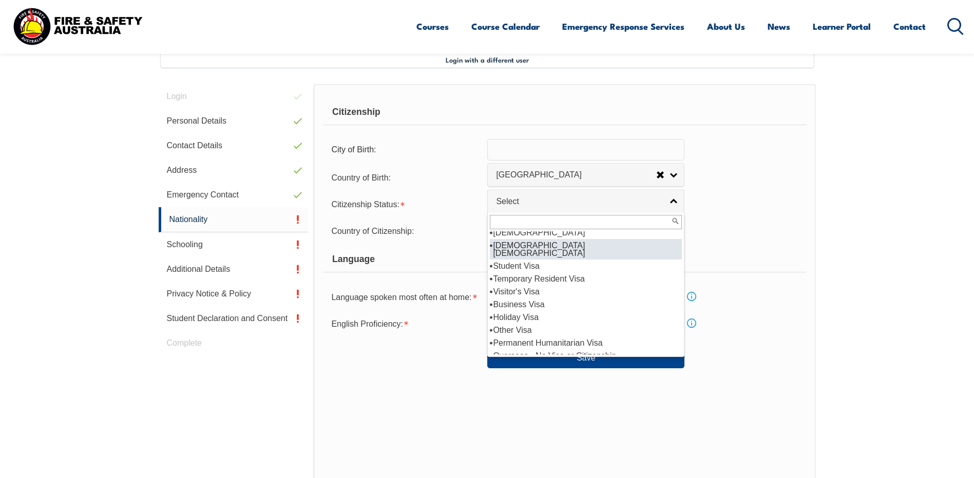
scroll to position [0, 0]
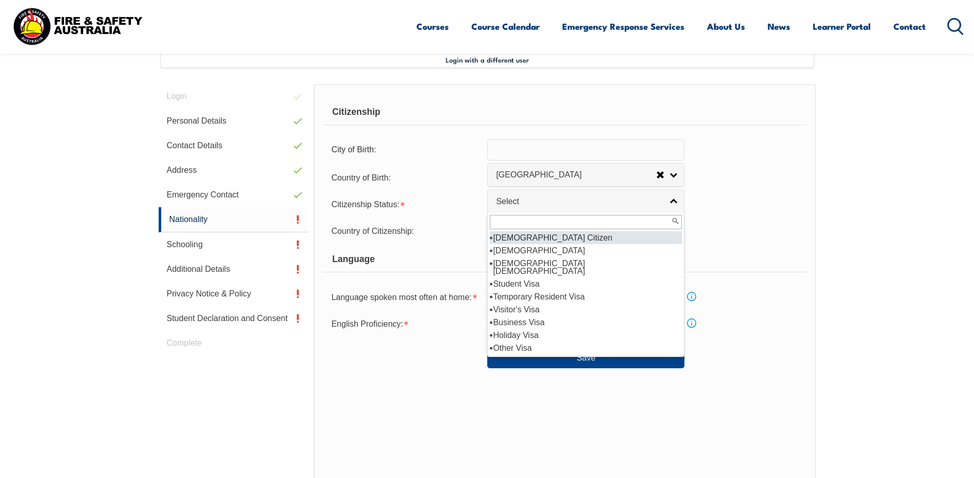
click at [544, 242] on li "[DEMOGRAPHIC_DATA] Citizen" at bounding box center [586, 237] width 192 height 13
select select "1"
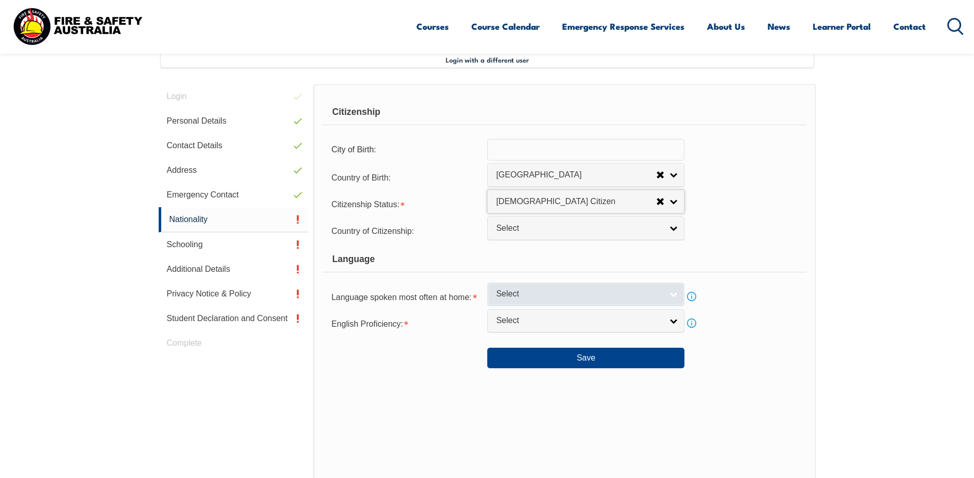
click at [676, 295] on link "Select" at bounding box center [585, 294] width 197 height 23
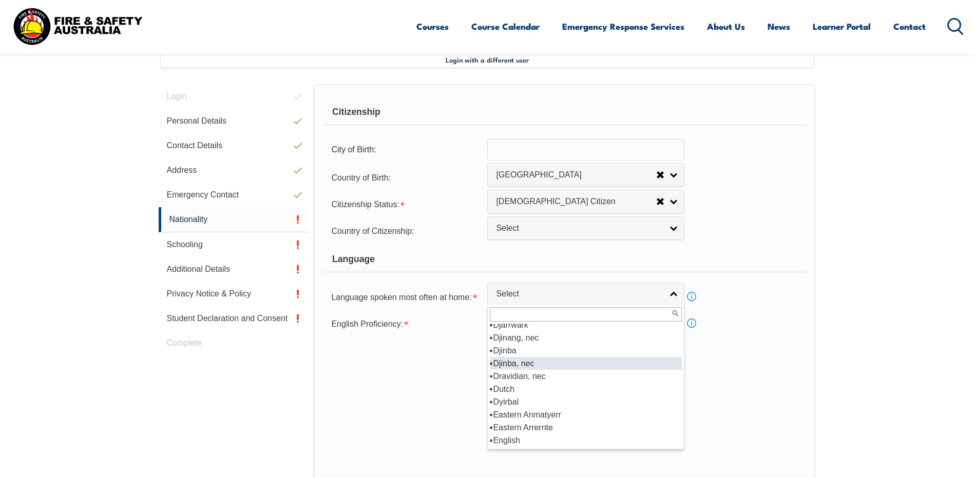
scroll to position [1232, 0]
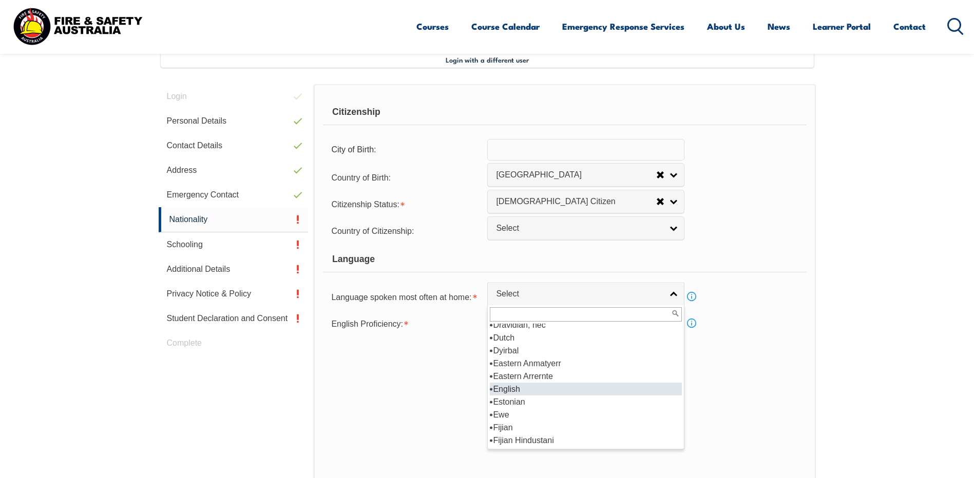
drag, startPoint x: 525, startPoint y: 385, endPoint x: 529, endPoint y: 376, distance: 10.6
click at [526, 385] on li "English" at bounding box center [586, 389] width 192 height 13
select select "1201"
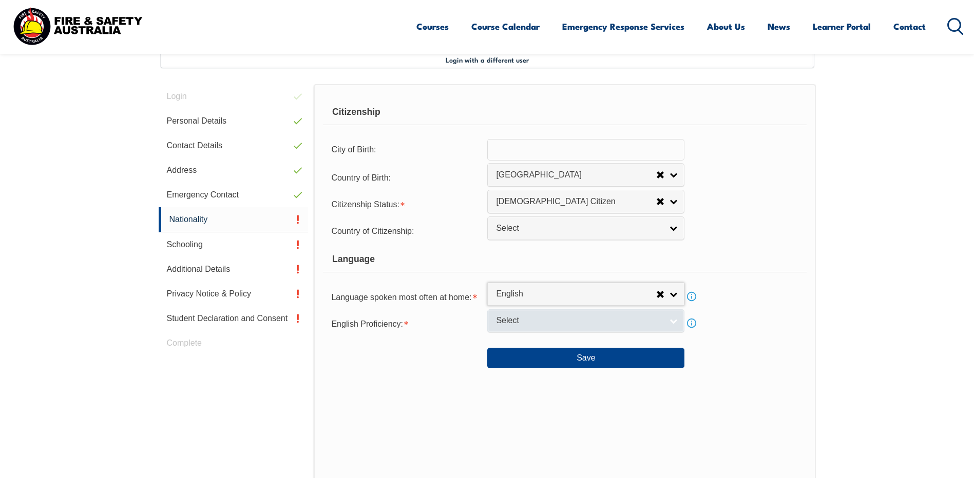
click at [670, 320] on link "Select" at bounding box center [585, 320] width 197 height 23
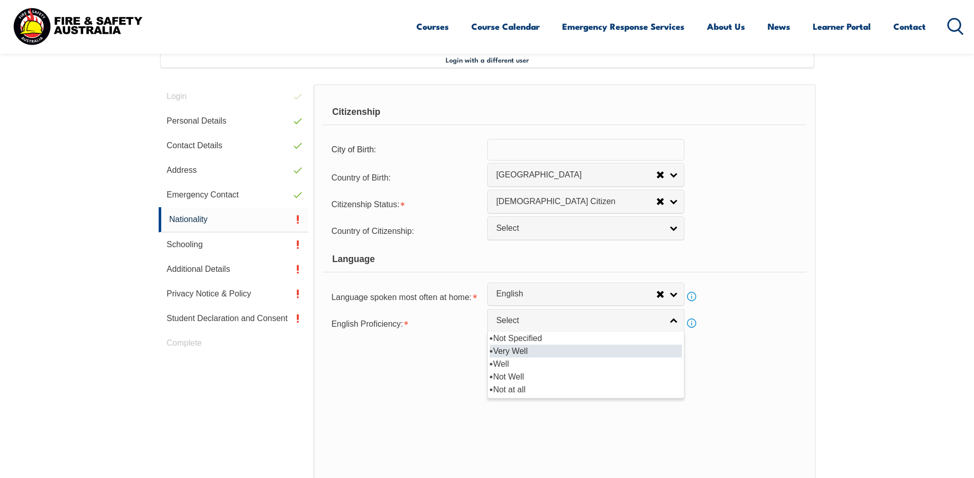
click at [540, 353] on li "Very Well" at bounding box center [586, 351] width 192 height 13
select select "1"
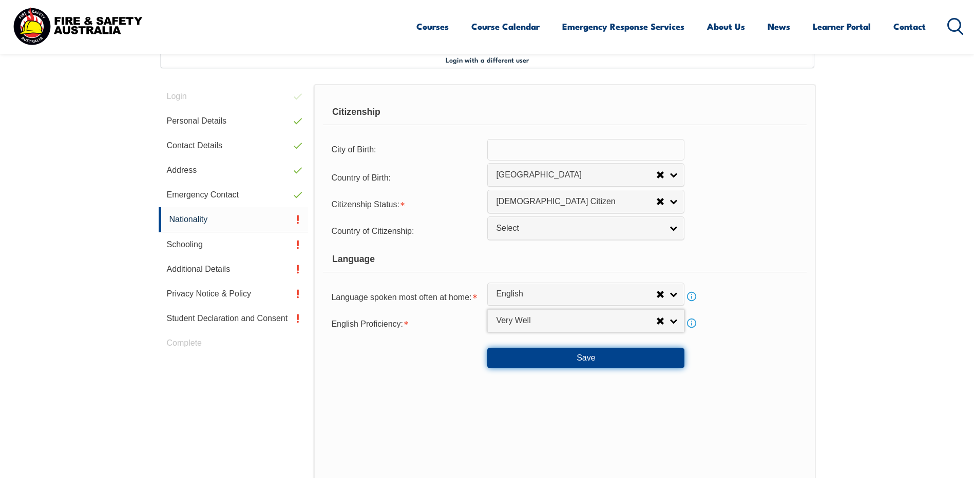
click at [601, 360] on button "Save" at bounding box center [585, 358] width 197 height 21
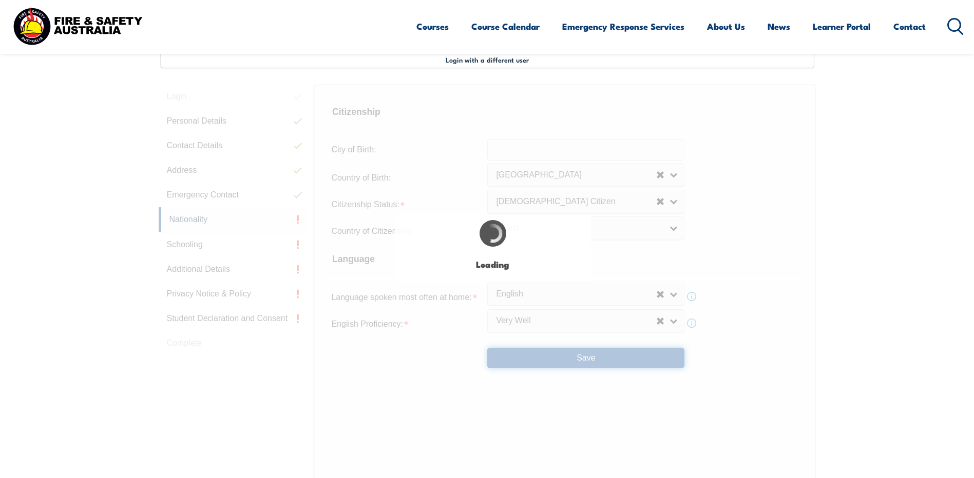
scroll to position [0, 0]
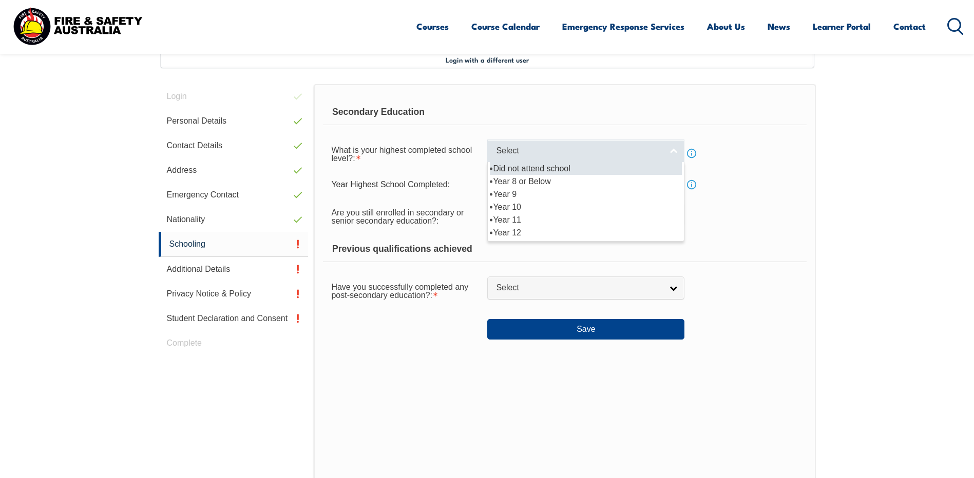
click at [668, 147] on link "Select" at bounding box center [585, 151] width 197 height 23
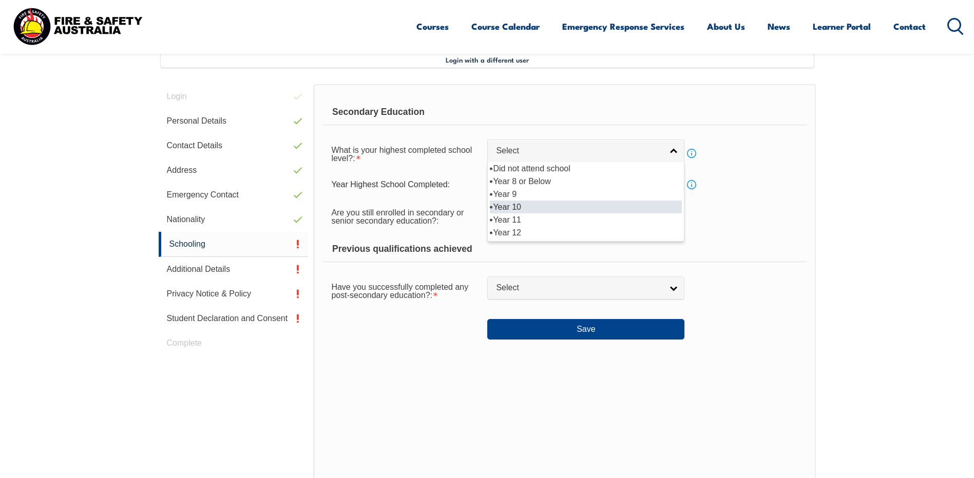
click at [583, 203] on li "Year 10" at bounding box center [586, 207] width 192 height 13
select select "10"
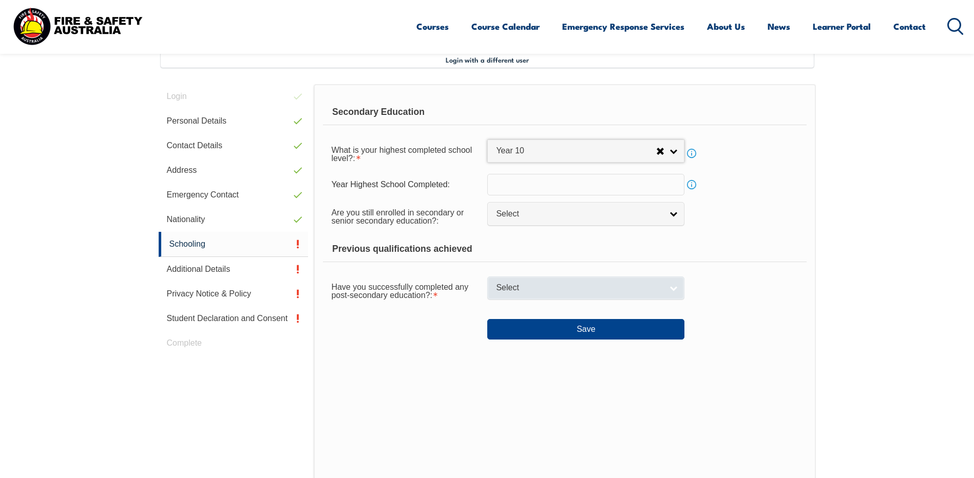
click at [653, 283] on span "Select" at bounding box center [579, 288] width 166 height 11
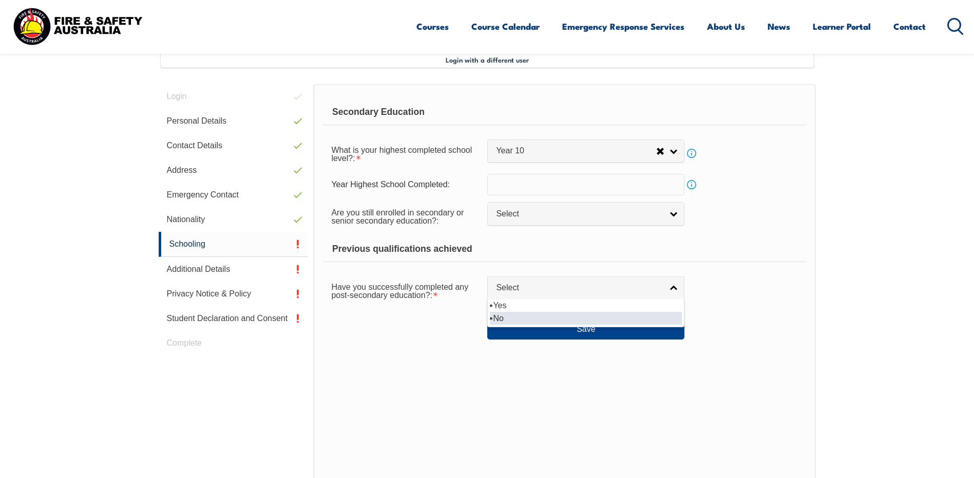
click at [604, 319] on li "No" at bounding box center [586, 318] width 192 height 13
select select "false"
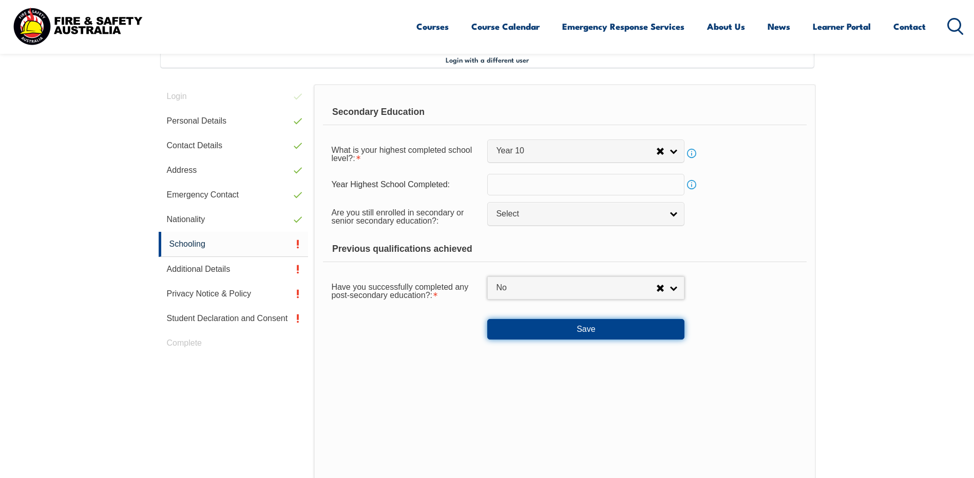
click at [594, 332] on button "Save" at bounding box center [585, 329] width 197 height 21
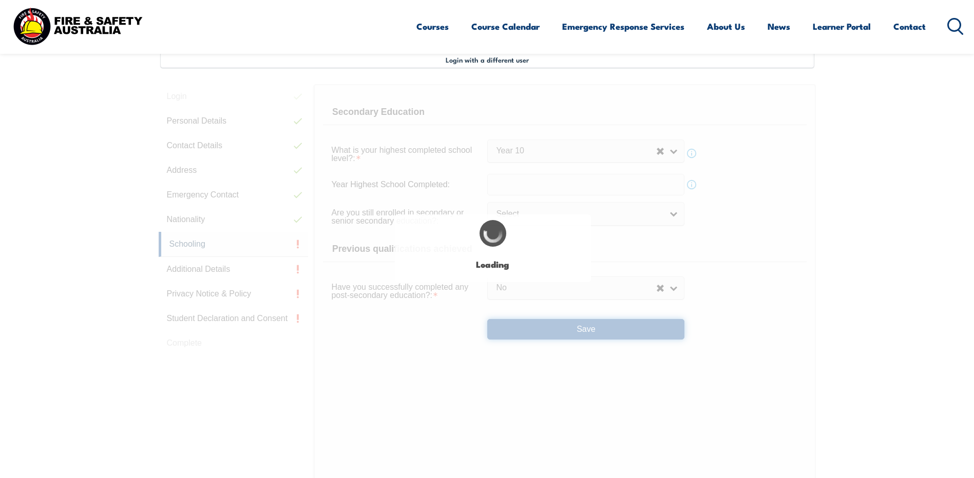
select select
select select "false"
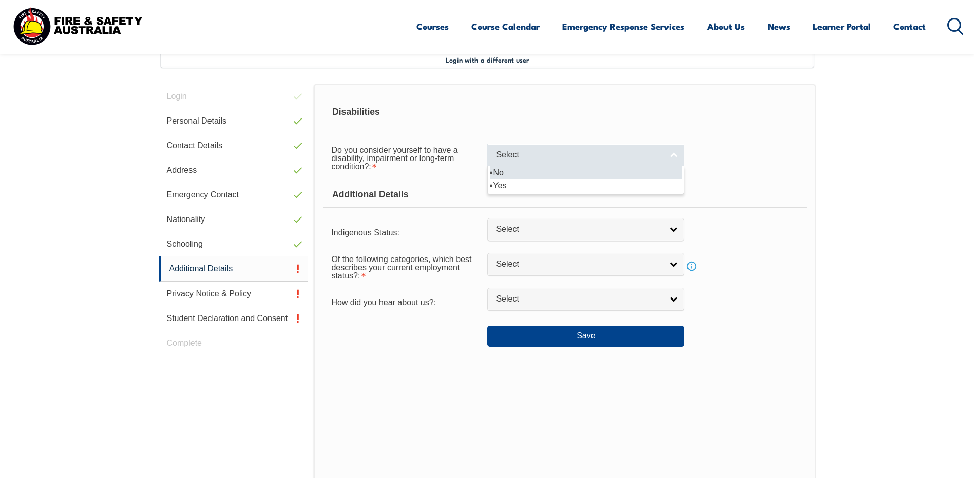
click at [623, 152] on span "Select" at bounding box center [579, 155] width 166 height 11
click at [601, 176] on li "No" at bounding box center [586, 172] width 192 height 13
select select "false"
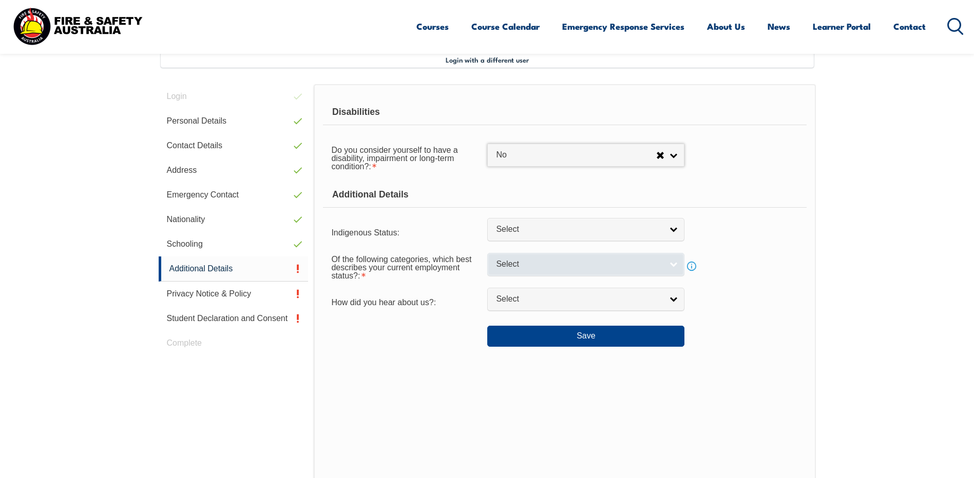
click at [528, 265] on span "Select" at bounding box center [579, 264] width 166 height 11
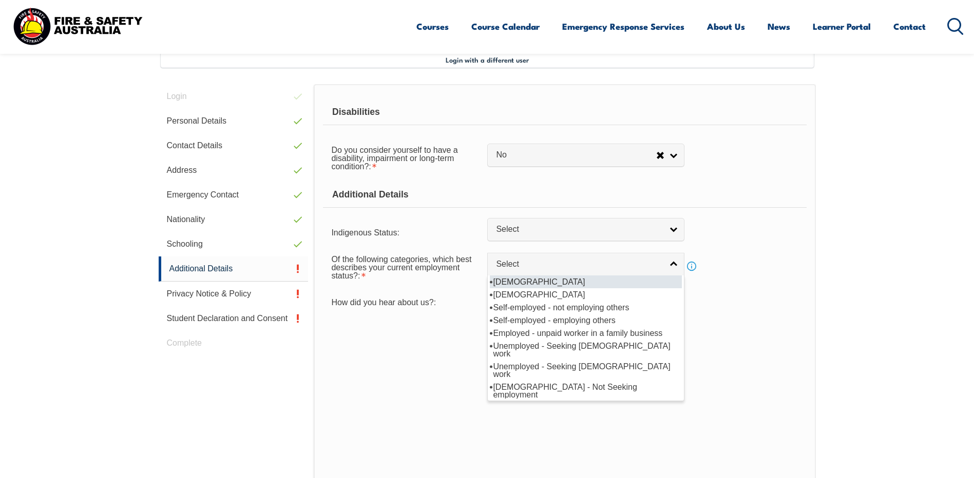
click at [529, 283] on li "[DEMOGRAPHIC_DATA]" at bounding box center [586, 282] width 192 height 13
select select "1"
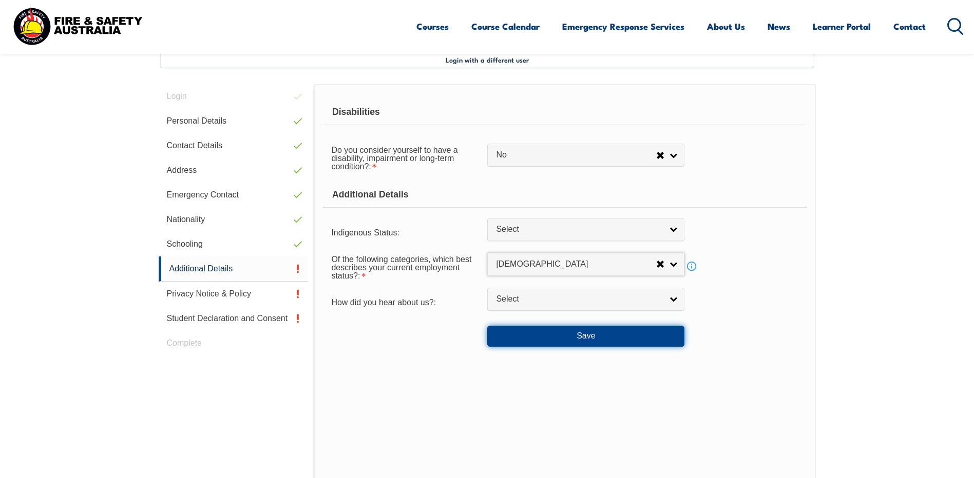
click at [555, 336] on button "Save" at bounding box center [585, 336] width 197 height 21
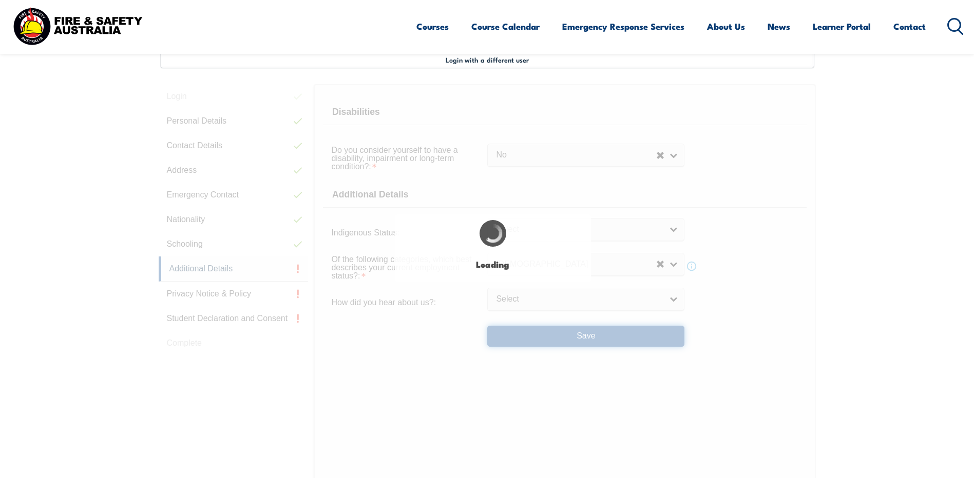
select select "false"
select select
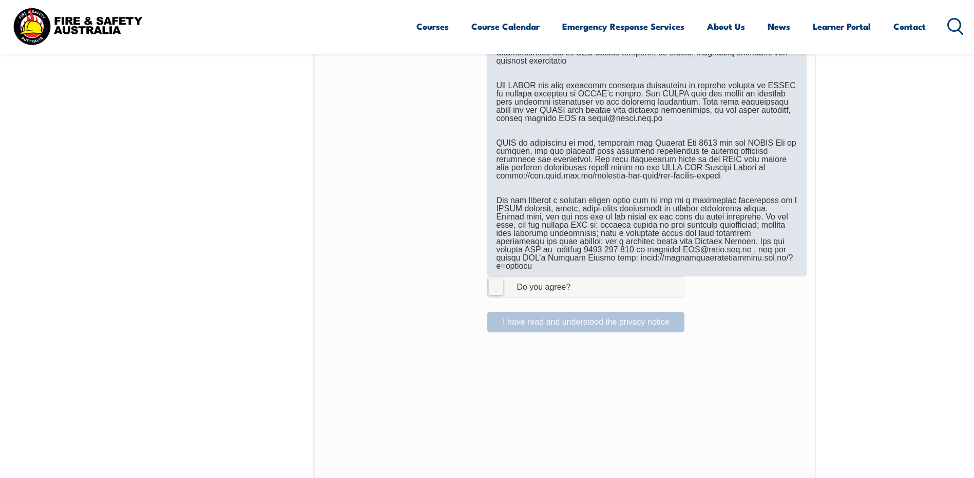
scroll to position [690, 0]
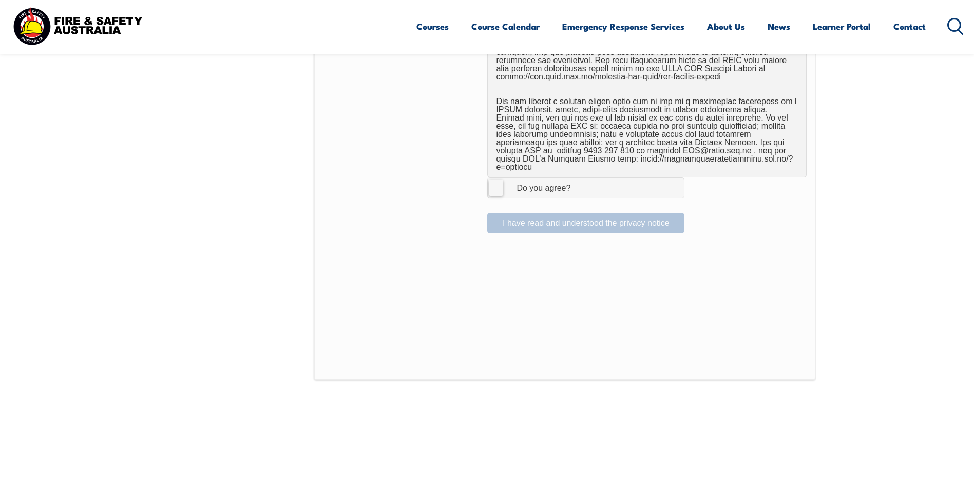
click at [497, 180] on label "I Agree Do you agree?" at bounding box center [585, 188] width 197 height 21
click at [578, 180] on input "I Agree Do you agree?" at bounding box center [586, 188] width 17 height 20
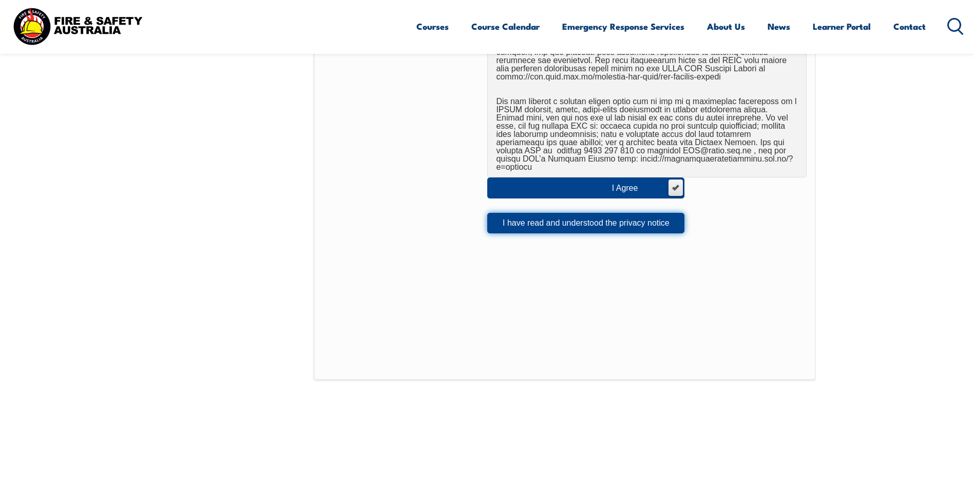
click at [521, 217] on button "I have read and understood the privacy notice" at bounding box center [585, 223] width 197 height 21
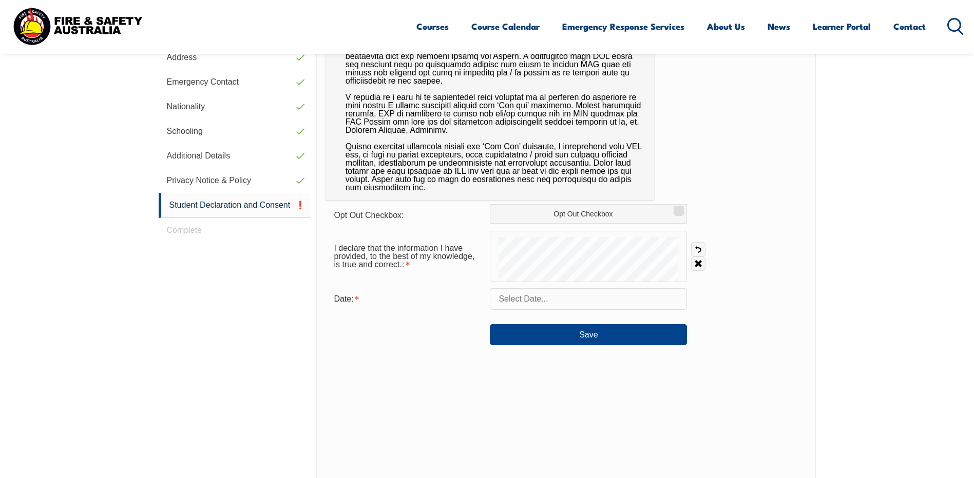
scroll to position [280, 0]
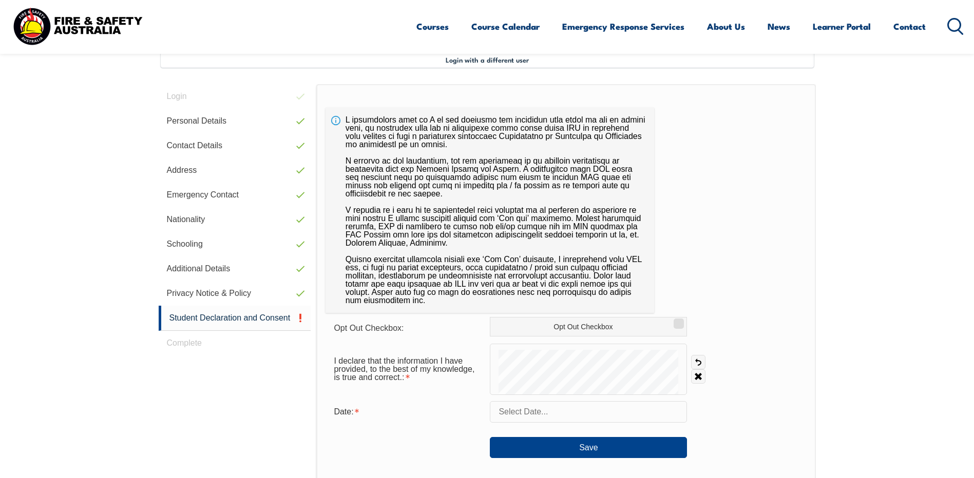
click at [517, 414] on input "text" at bounding box center [588, 412] width 197 height 22
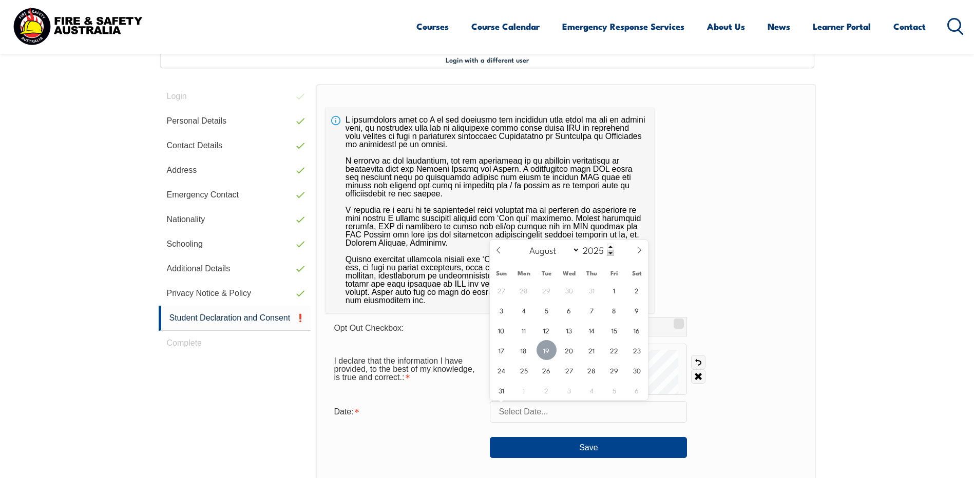
click at [549, 346] on span "19" at bounding box center [546, 350] width 20 height 20
type input "August 19, 2025"
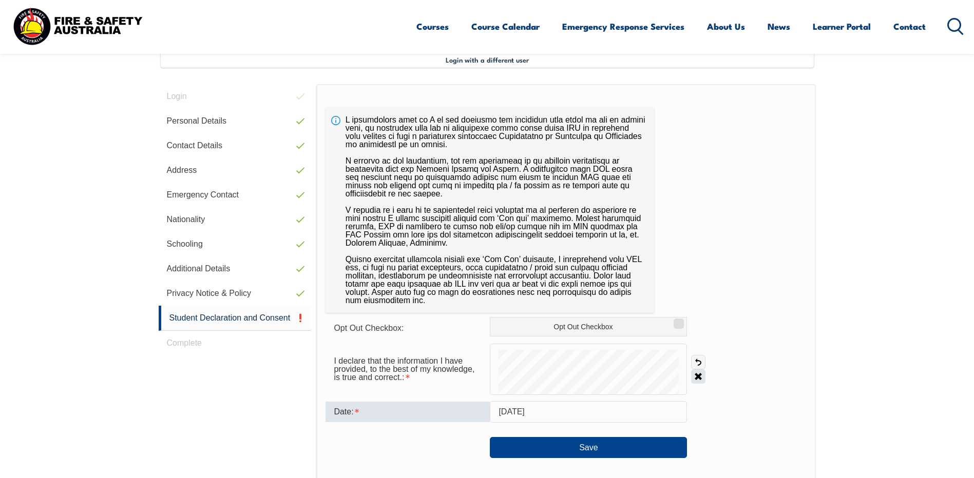
click at [698, 379] on link "Clear" at bounding box center [698, 377] width 14 height 14
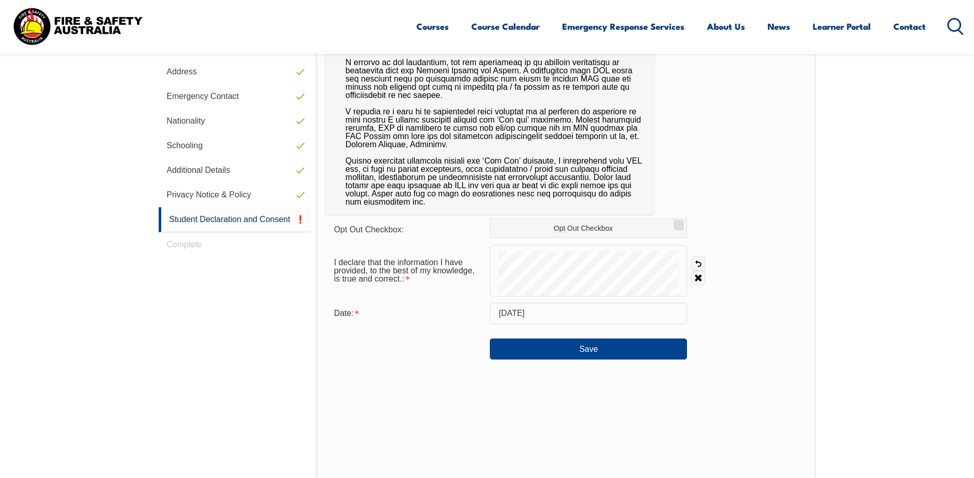
scroll to position [382, 0]
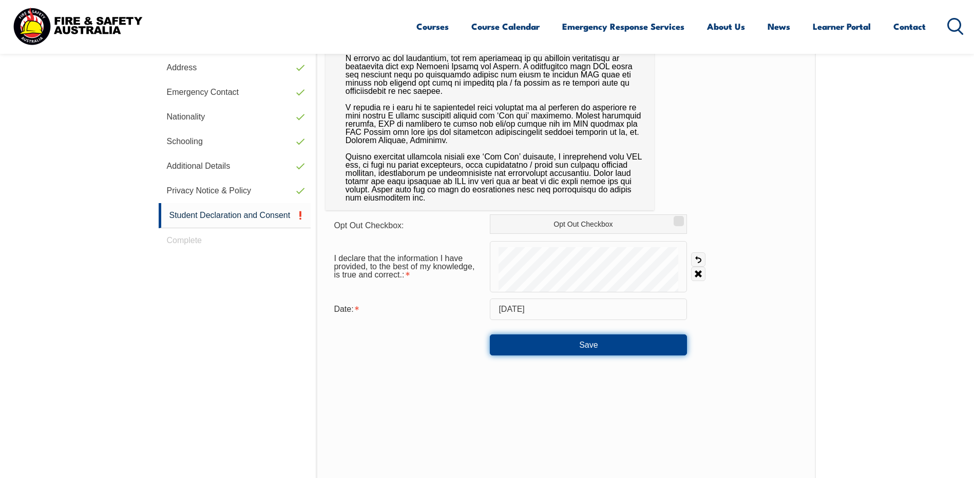
click at [603, 344] on button "Save" at bounding box center [588, 345] width 197 height 21
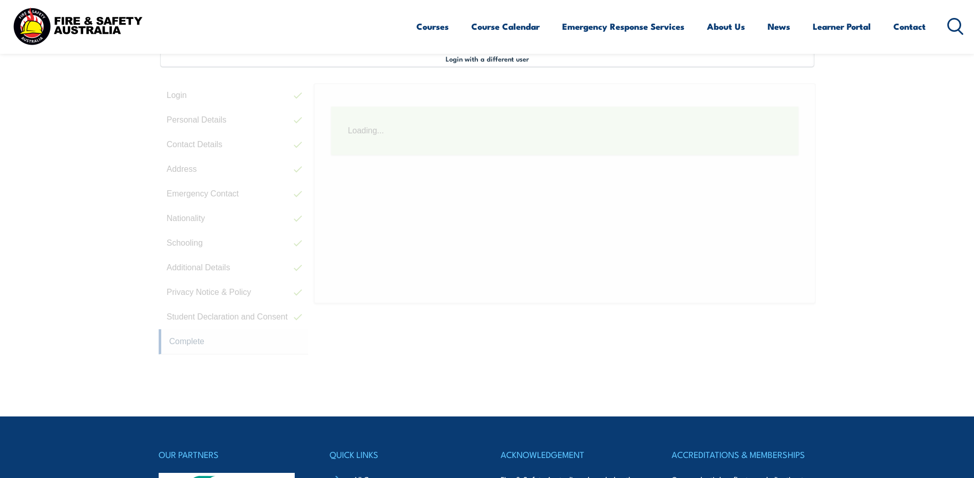
scroll to position [280, 0]
